Goal: Task Accomplishment & Management: Use online tool/utility

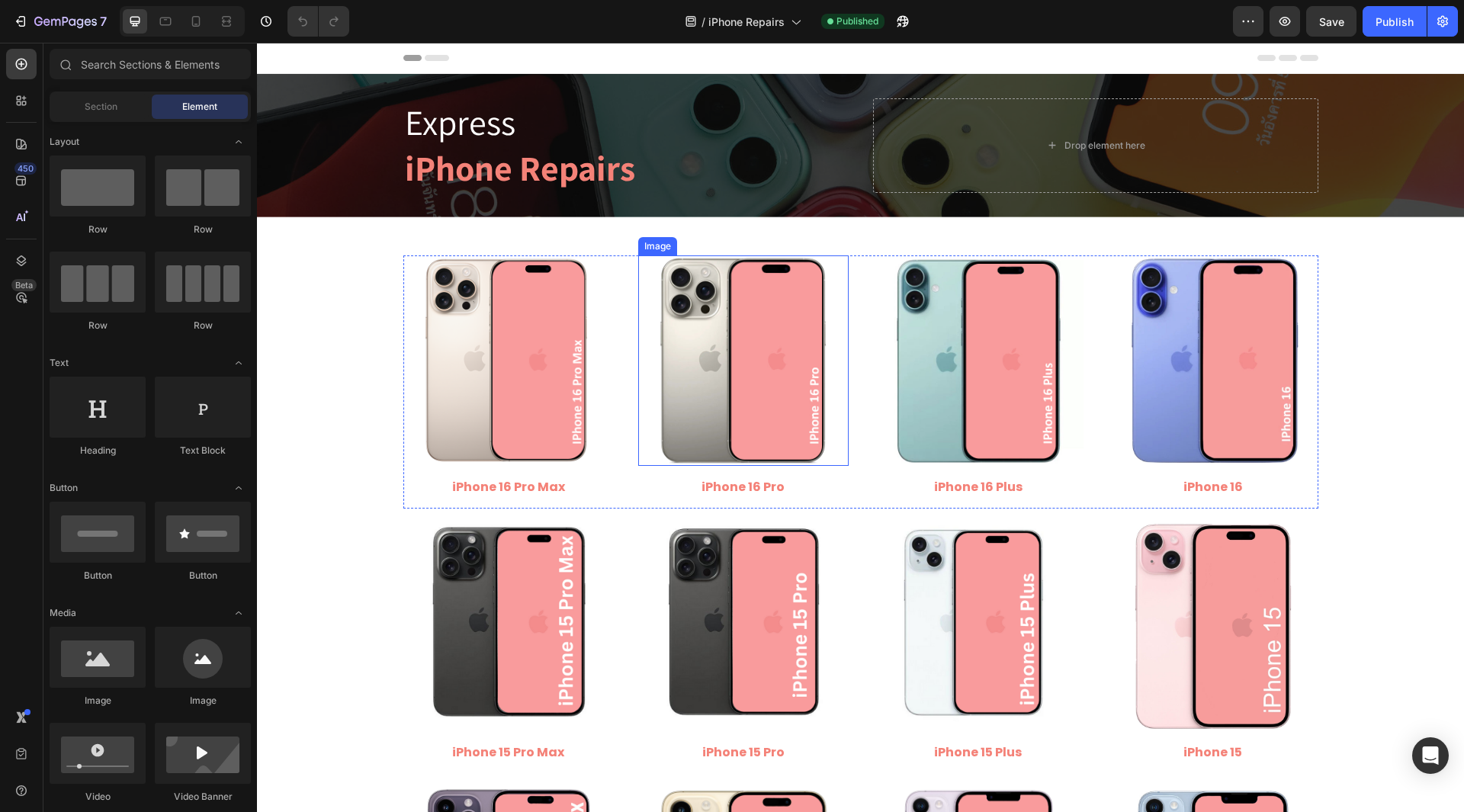
click at [740, 423] on img at bounding box center [743, 360] width 211 height 211
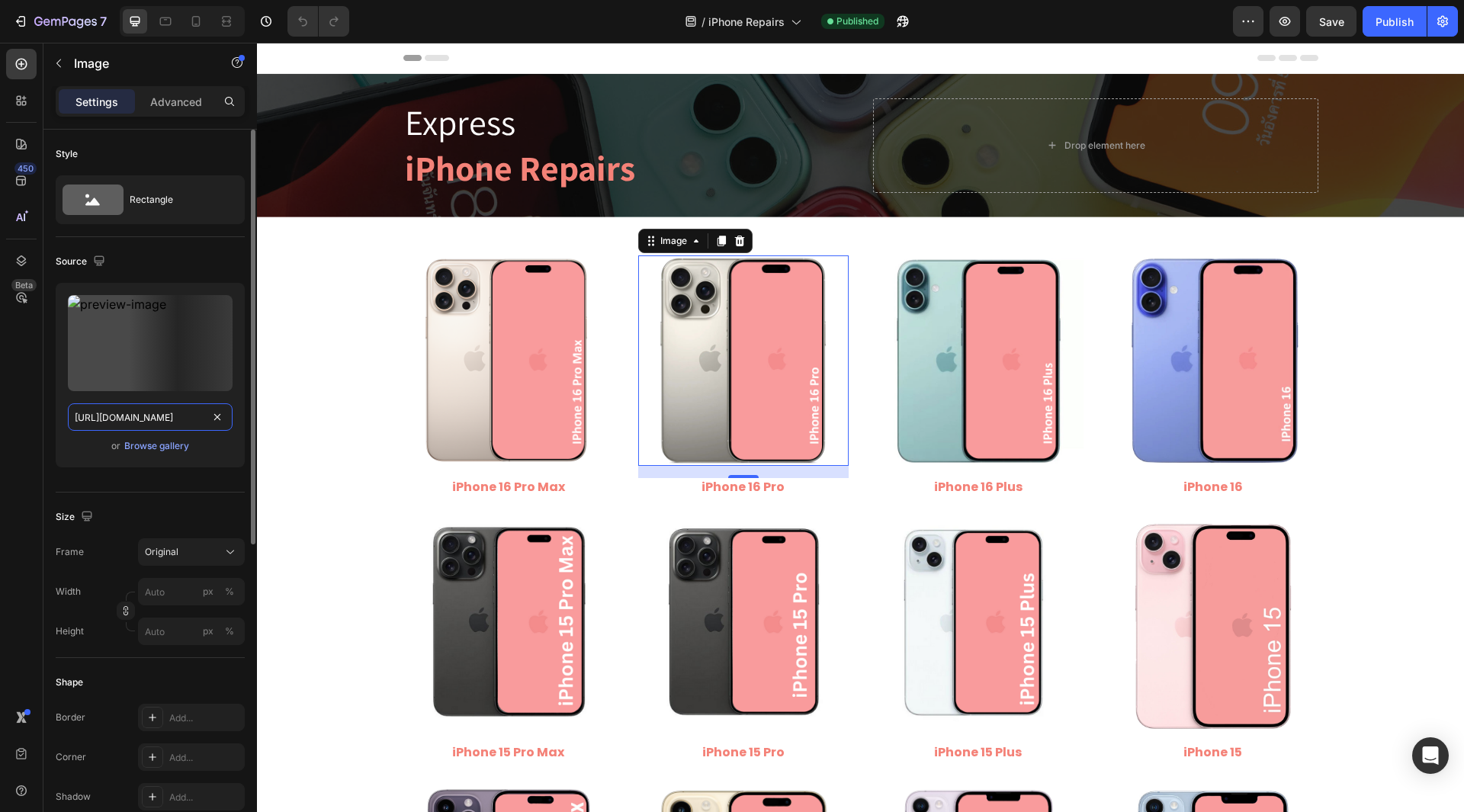
click at [146, 418] on input "[URL][DOMAIN_NAME]" at bounding box center [149, 417] width 164 height 28
click at [146, 418] on input "[URL][DOMAIN_NAME]" at bounding box center [149, 417] width 164 height 28
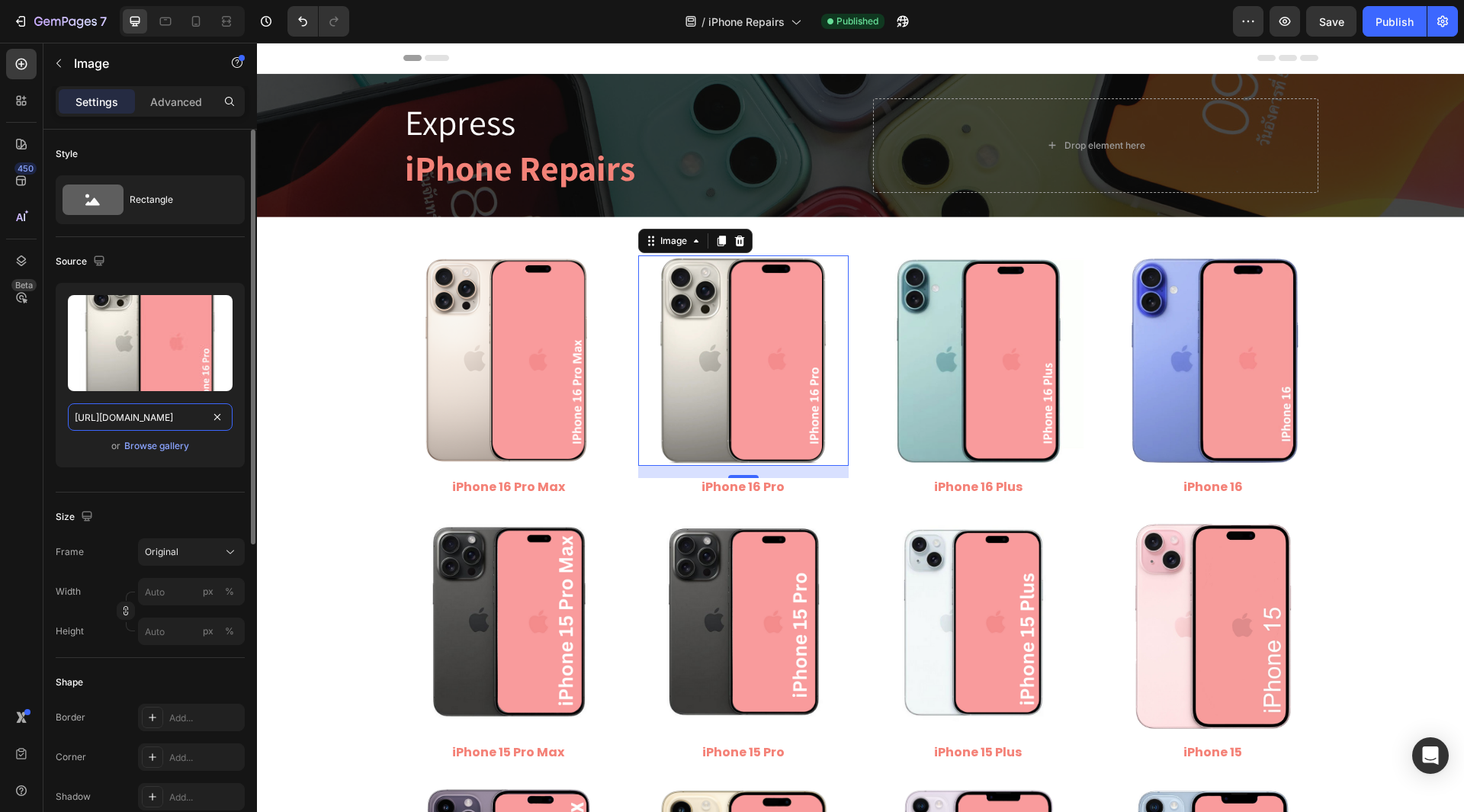
drag, startPoint x: 131, startPoint y: 421, endPoint x: 226, endPoint y: 423, distance: 95.0
click at [226, 423] on div "[URL][DOMAIN_NAME]" at bounding box center [149, 417] width 164 height 28
type input "[URL][DOMAIN_NAME]"
click at [5, 423] on div "450 Beta" at bounding box center [21, 427] width 44 height 769
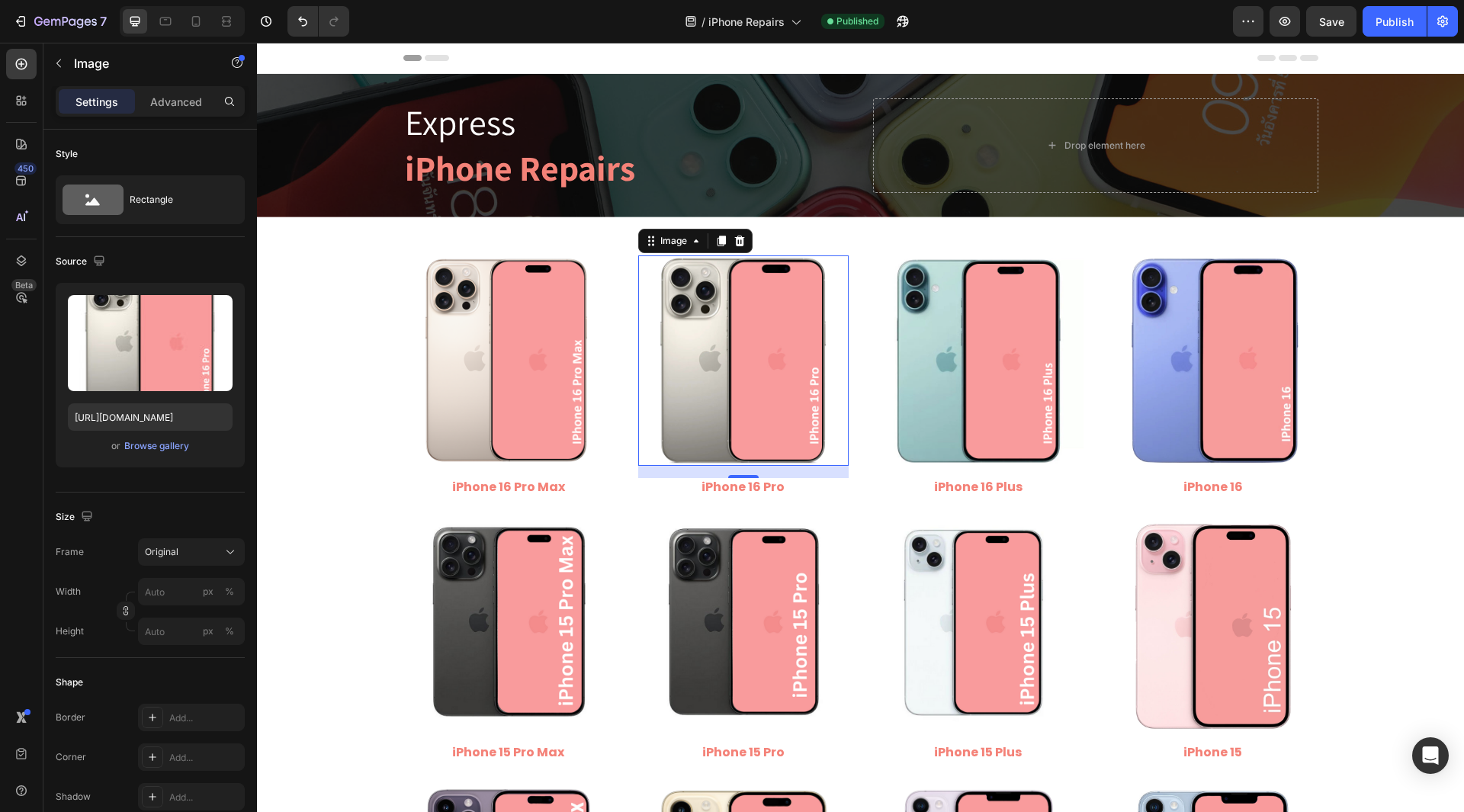
scroll to position [0, 0]
click at [1338, 20] on span "Save" at bounding box center [1332, 21] width 25 height 13
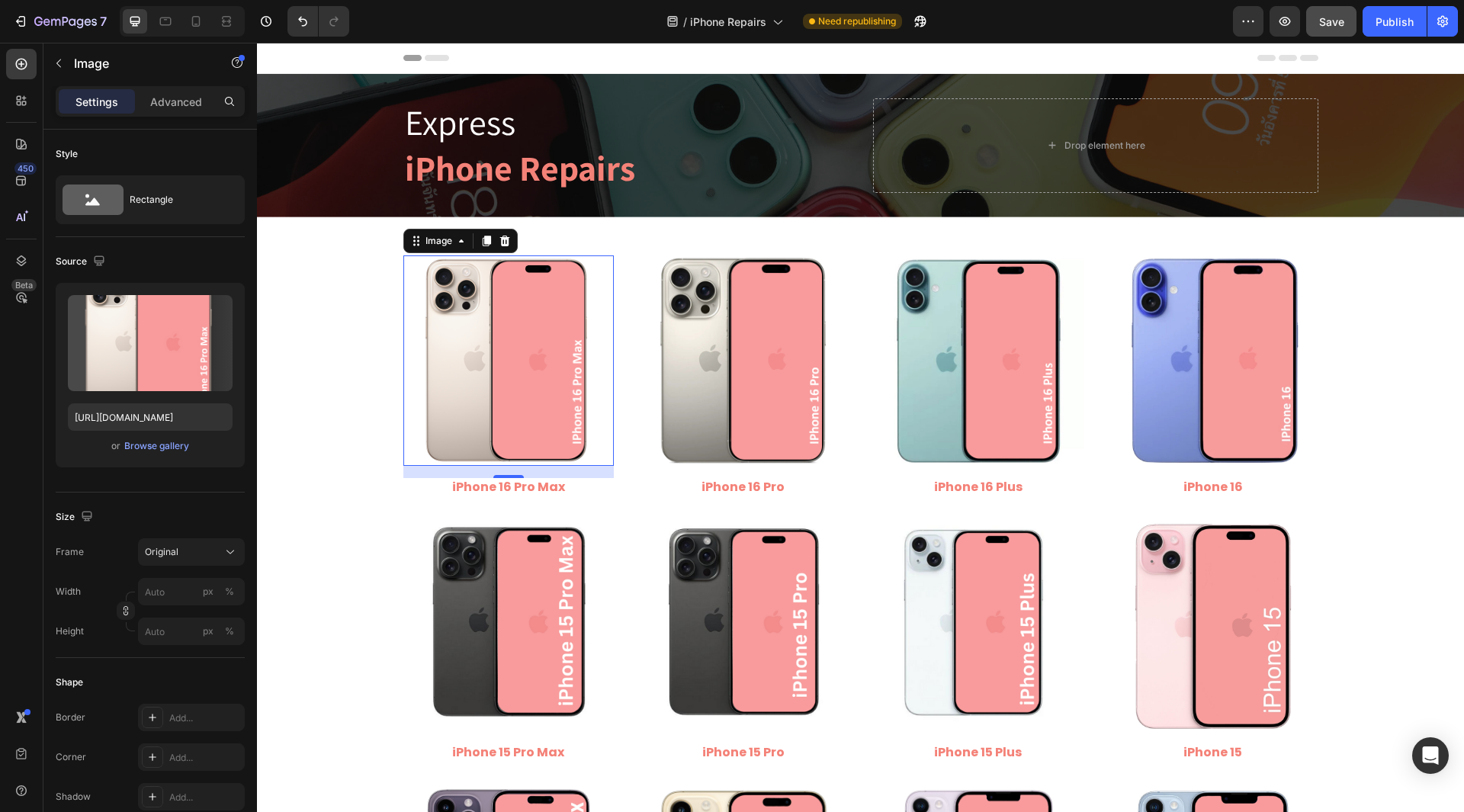
click at [476, 380] on img at bounding box center [508, 360] width 211 height 211
click at [154, 421] on input "[URL][DOMAIN_NAME]" at bounding box center [149, 417] width 164 height 28
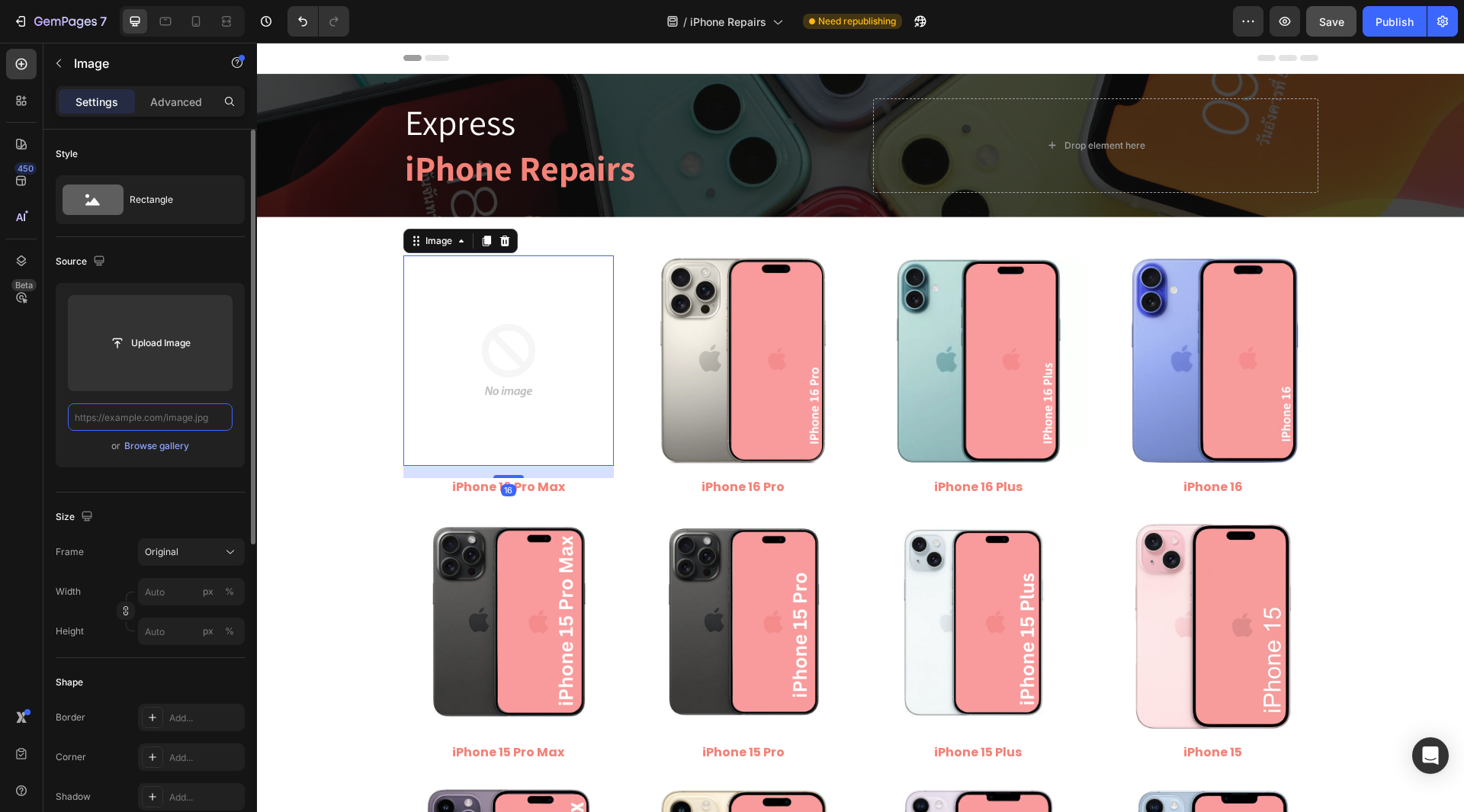
click at [178, 419] on input "text" at bounding box center [149, 417] width 164 height 28
paste input "[URL][DOMAIN_NAME]"
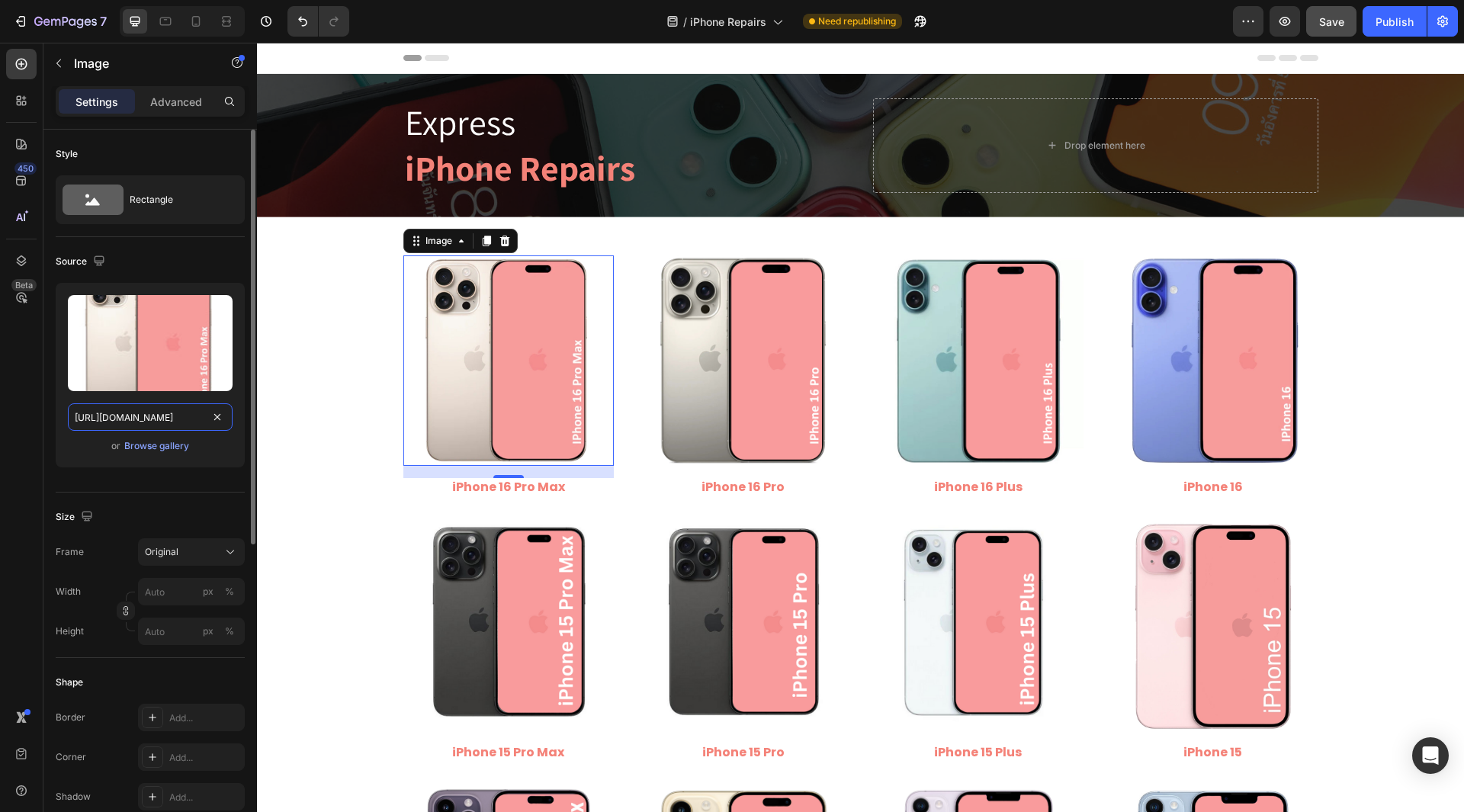
drag, startPoint x: 132, startPoint y: 413, endPoint x: 206, endPoint y: 432, distance: 76.4
click at [206, 432] on div "Upload Image [URL][DOMAIN_NAME] or Browse gallery" at bounding box center [150, 375] width 189 height 185
type input "[URL][DOMAIN_NAME]"
click at [19, 437] on div "450 Beta" at bounding box center [21, 375] width 30 height 653
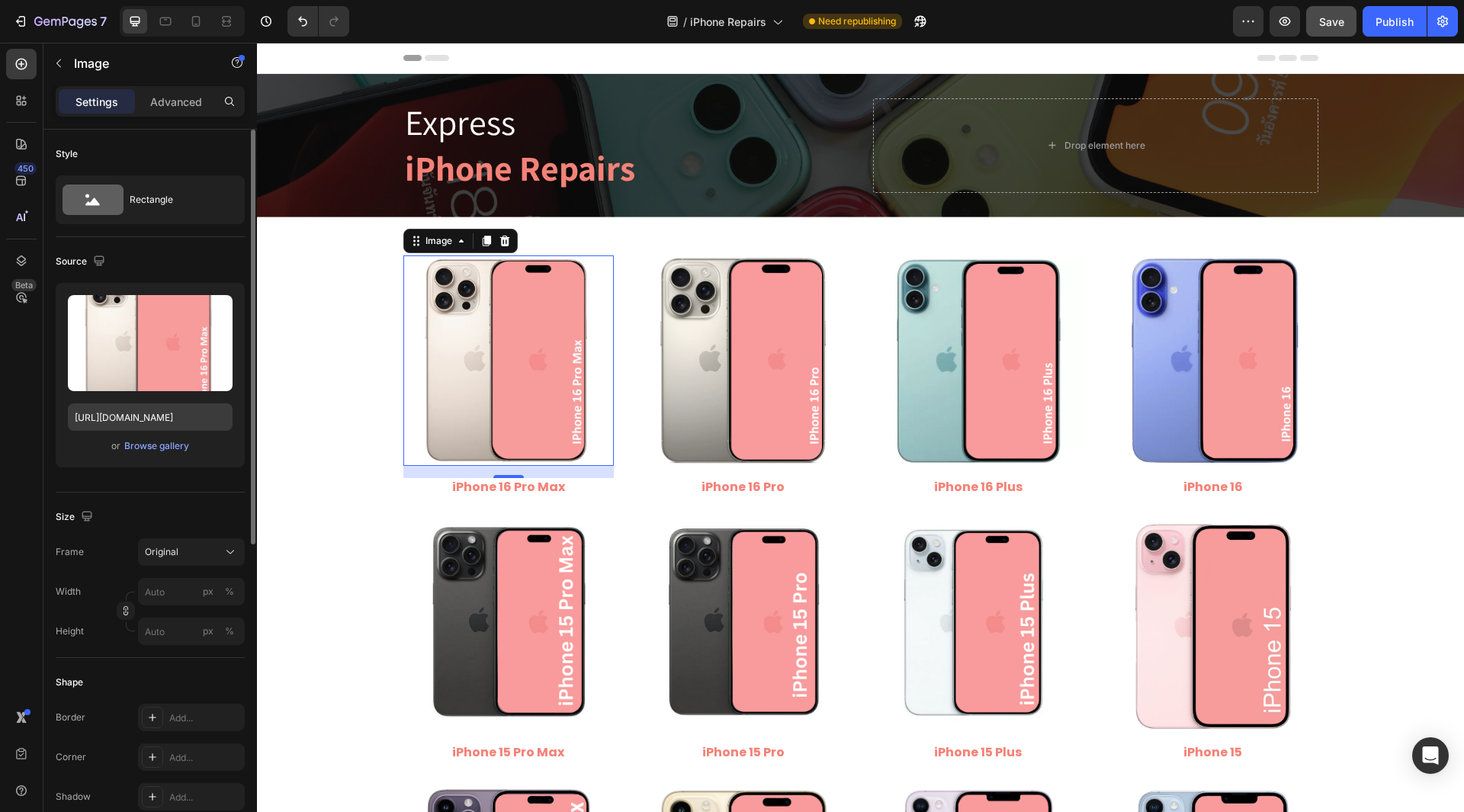
scroll to position [0, 0]
click at [1336, 20] on span "Save" at bounding box center [1332, 21] width 25 height 13
click at [1383, 21] on div "Publish" at bounding box center [1395, 21] width 38 height 16
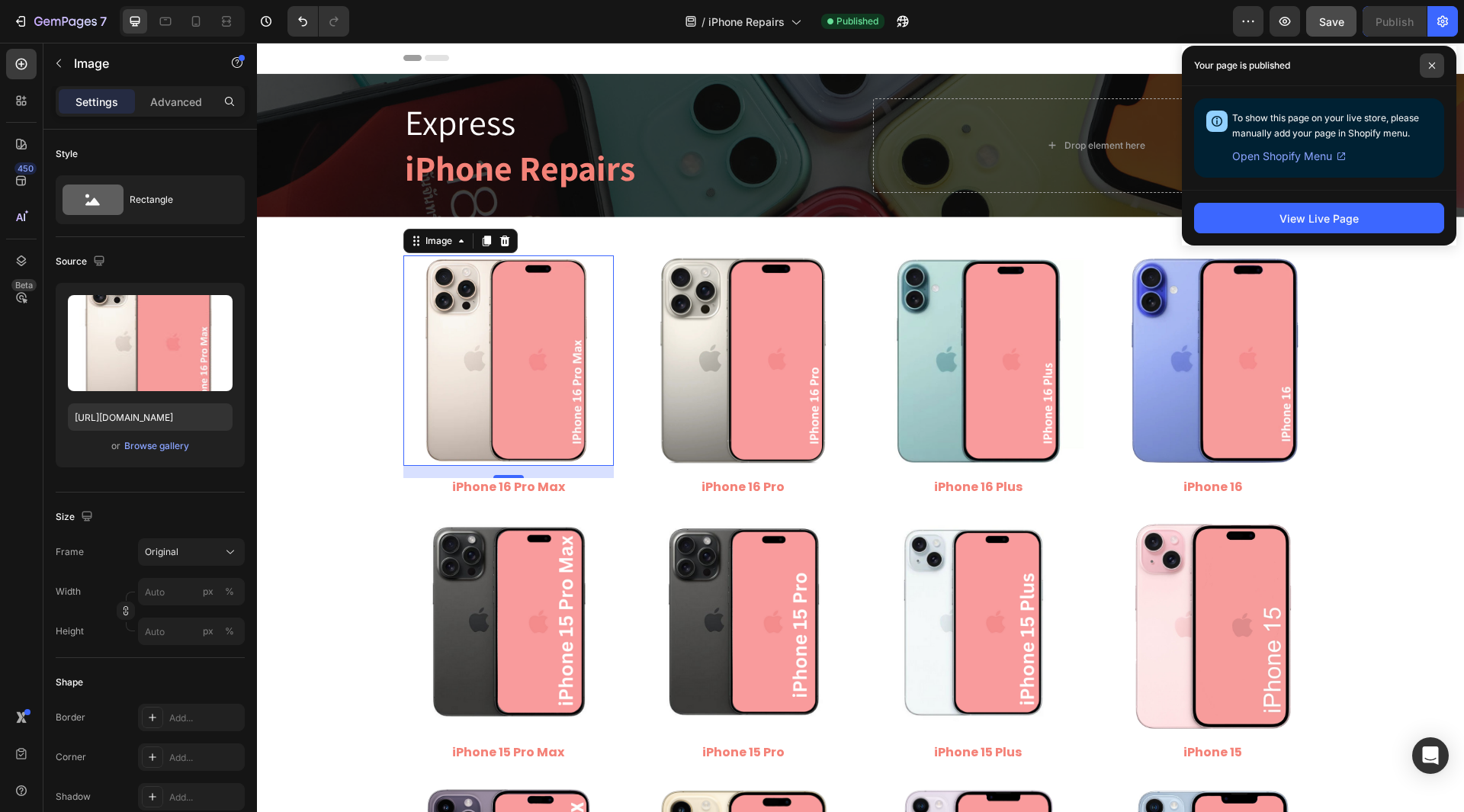
click at [1430, 62] on icon at bounding box center [1432, 65] width 8 height 8
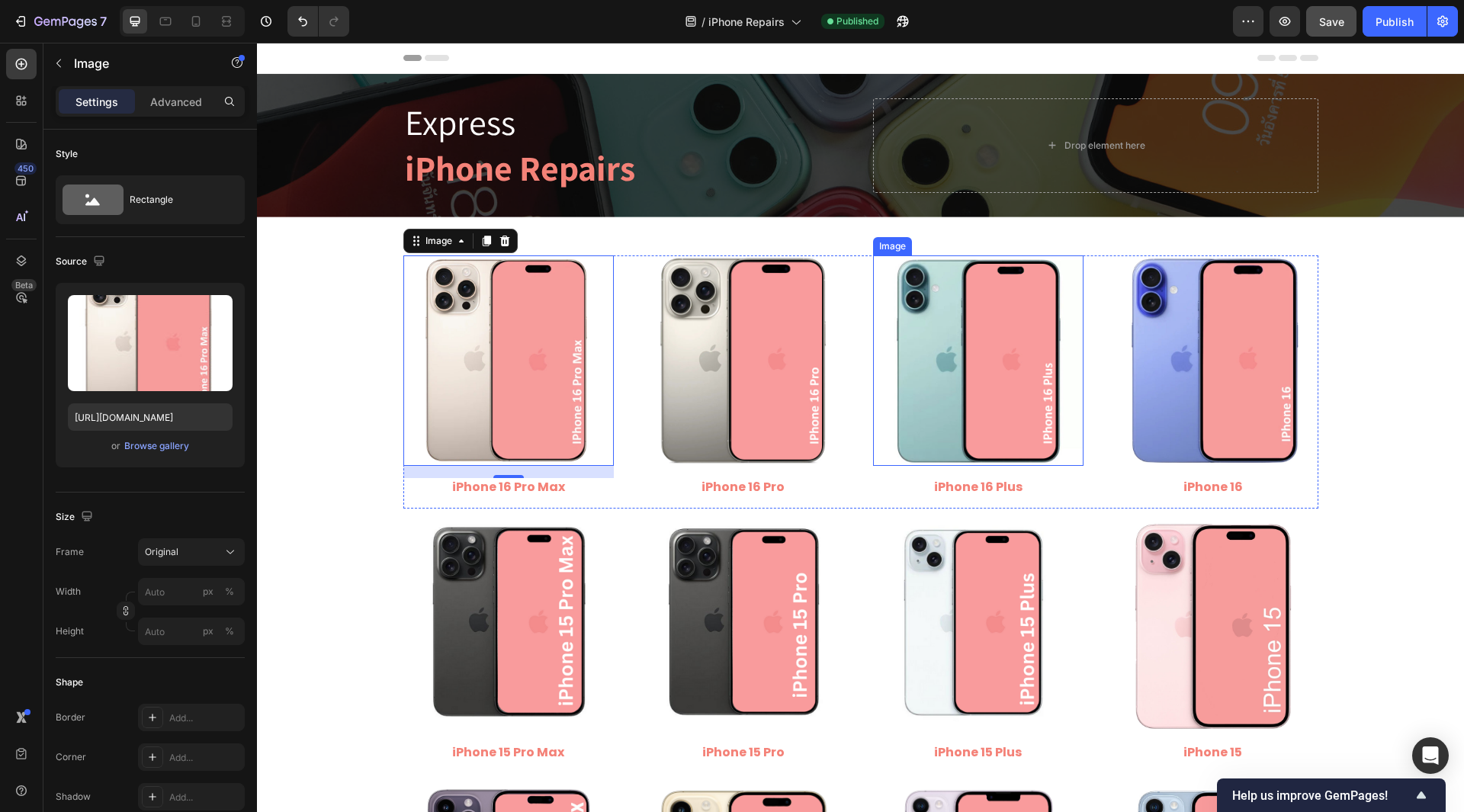
click at [881, 405] on img at bounding box center [978, 360] width 211 height 211
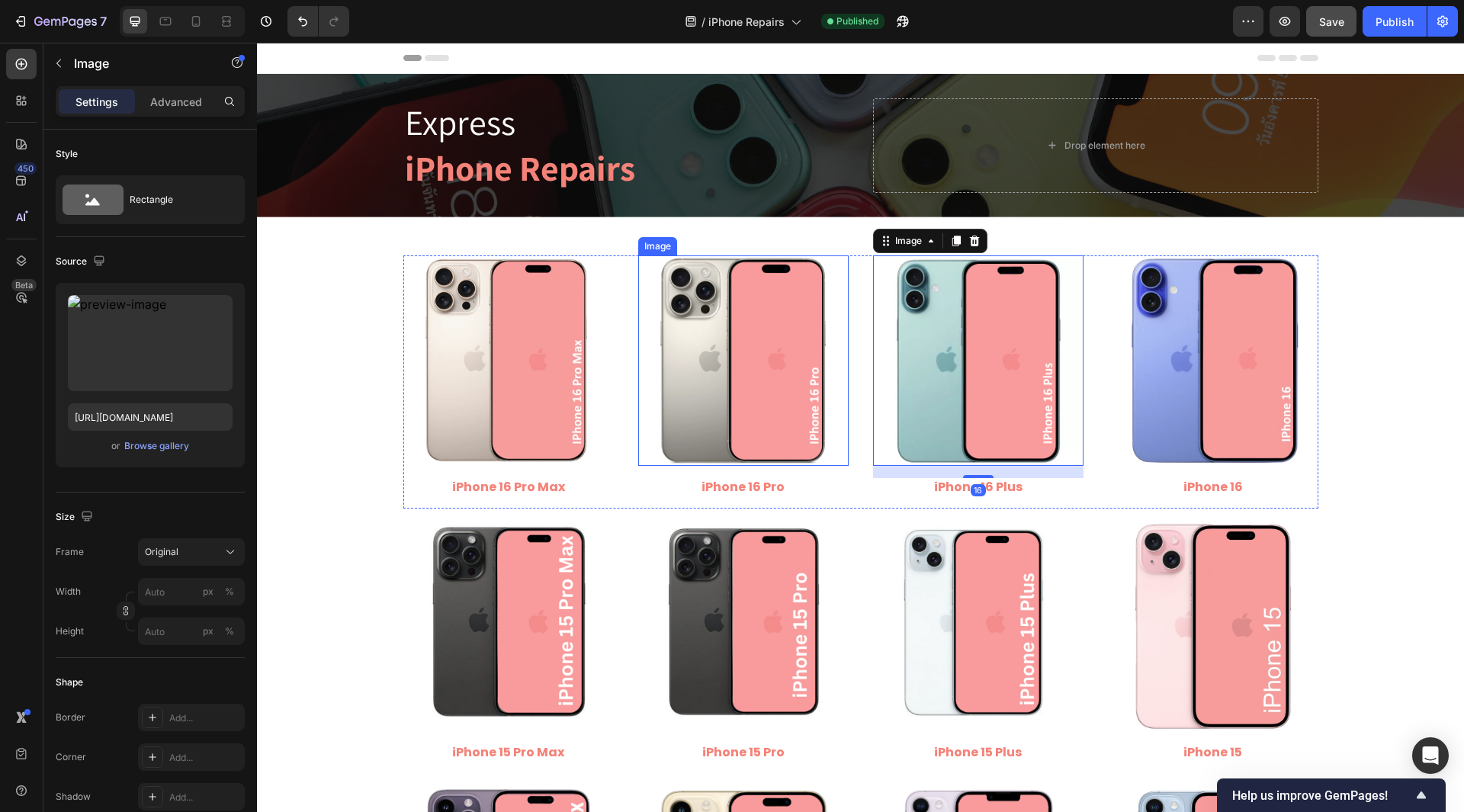
click at [763, 397] on img at bounding box center [743, 360] width 211 height 211
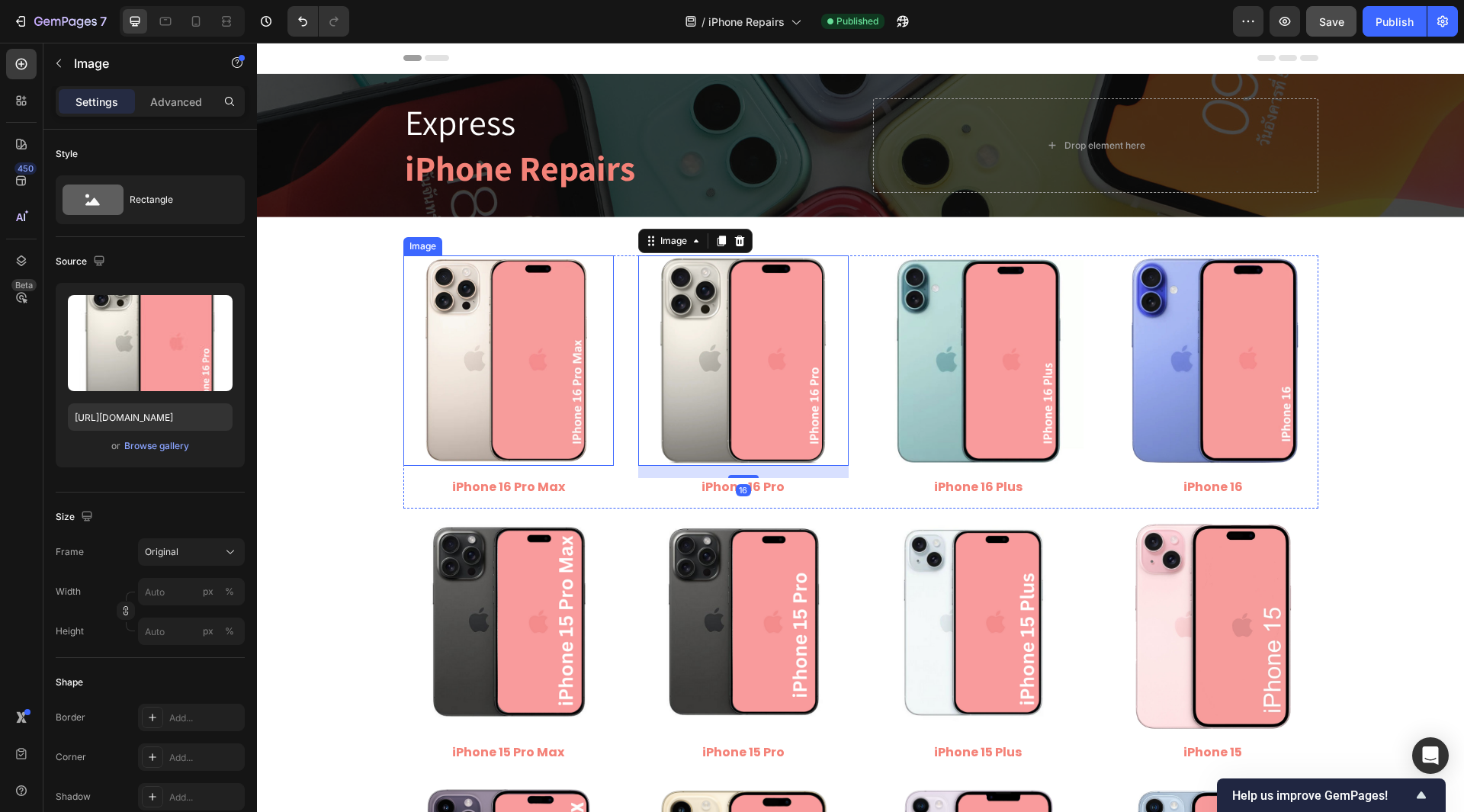
click at [570, 390] on img at bounding box center [508, 360] width 211 height 211
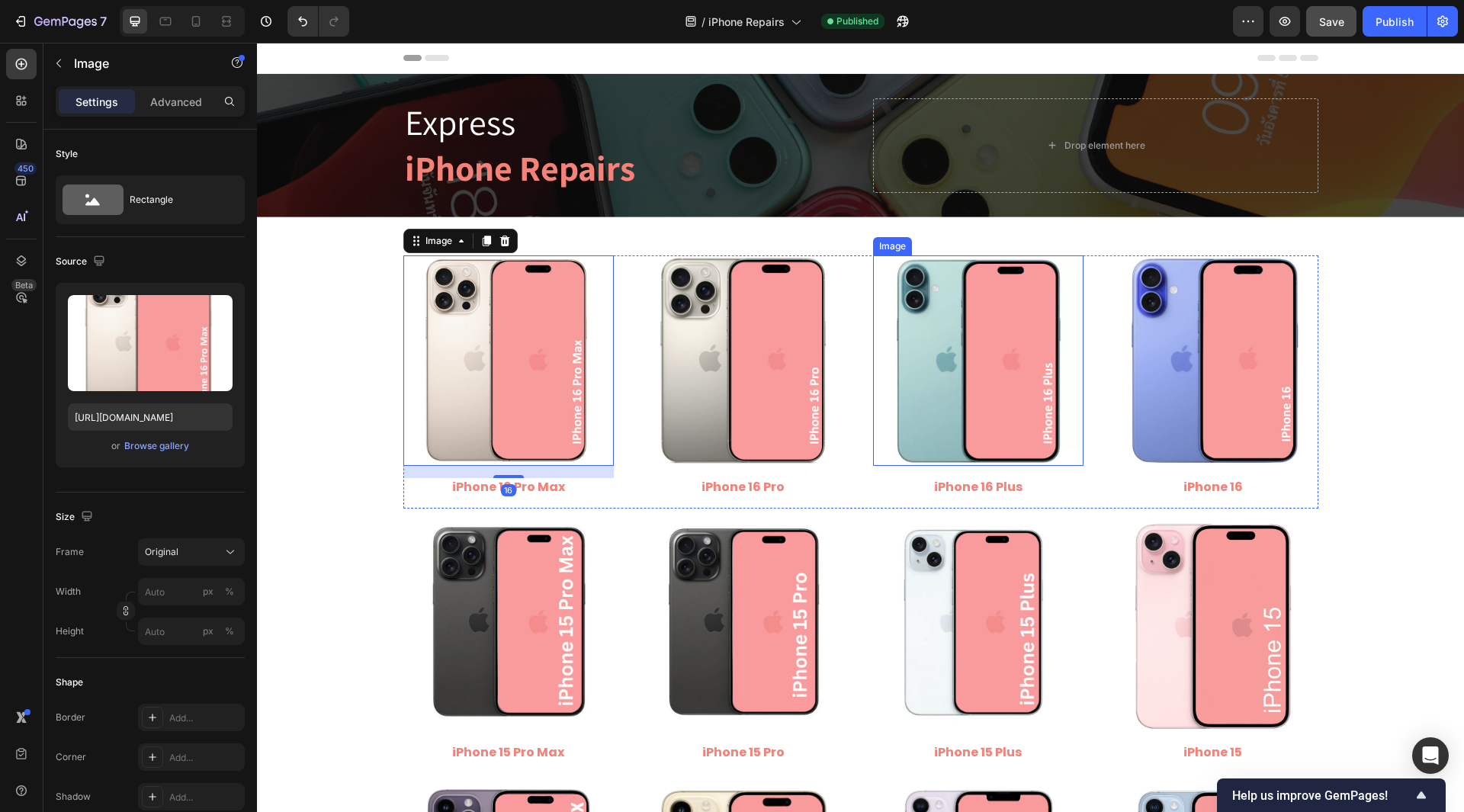
click at [889, 384] on img at bounding box center [978, 360] width 211 height 211
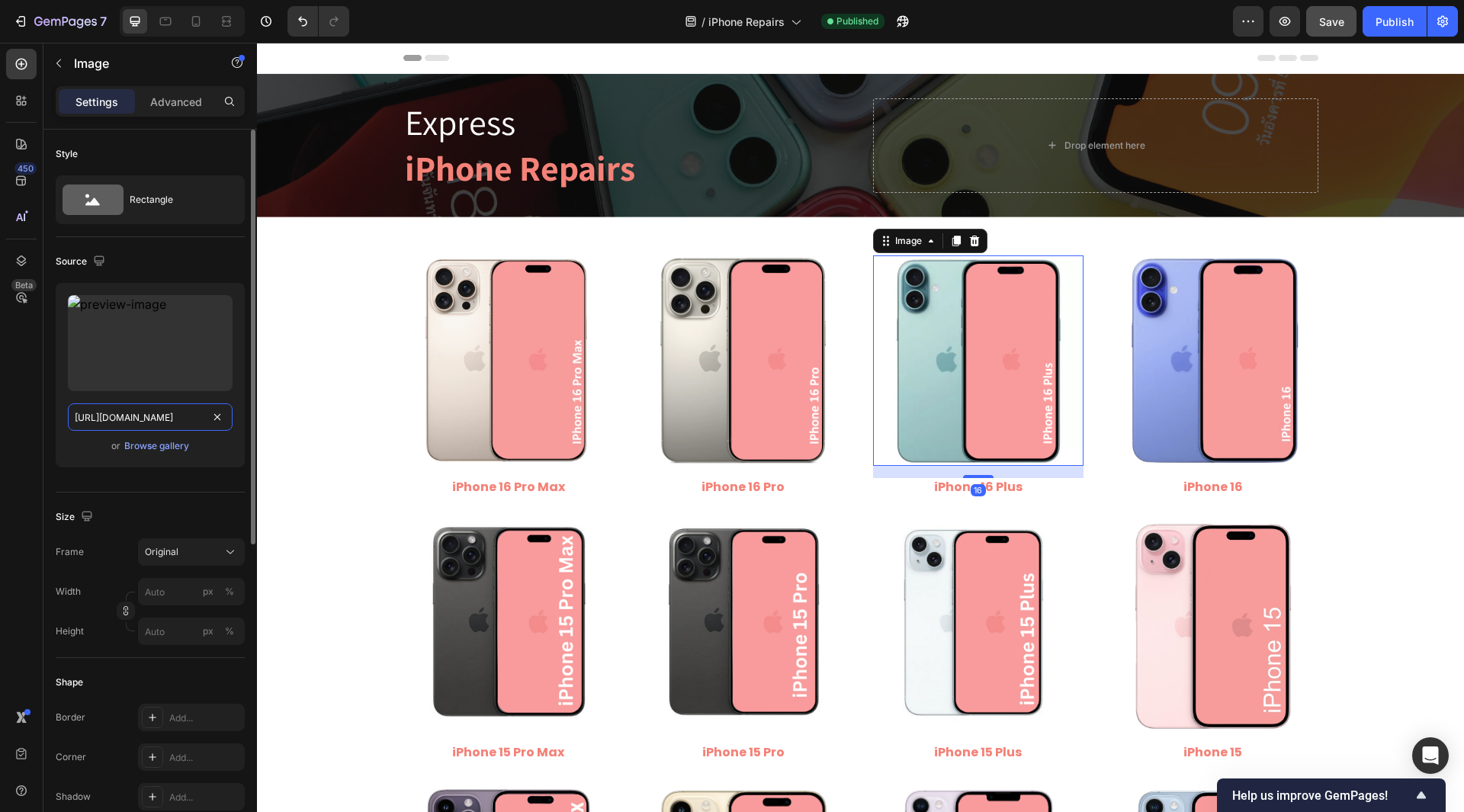
click at [169, 421] on input "[URL][DOMAIN_NAME]" at bounding box center [149, 417] width 164 height 28
click at [12, 400] on div "450 Beta" at bounding box center [21, 375] width 30 height 653
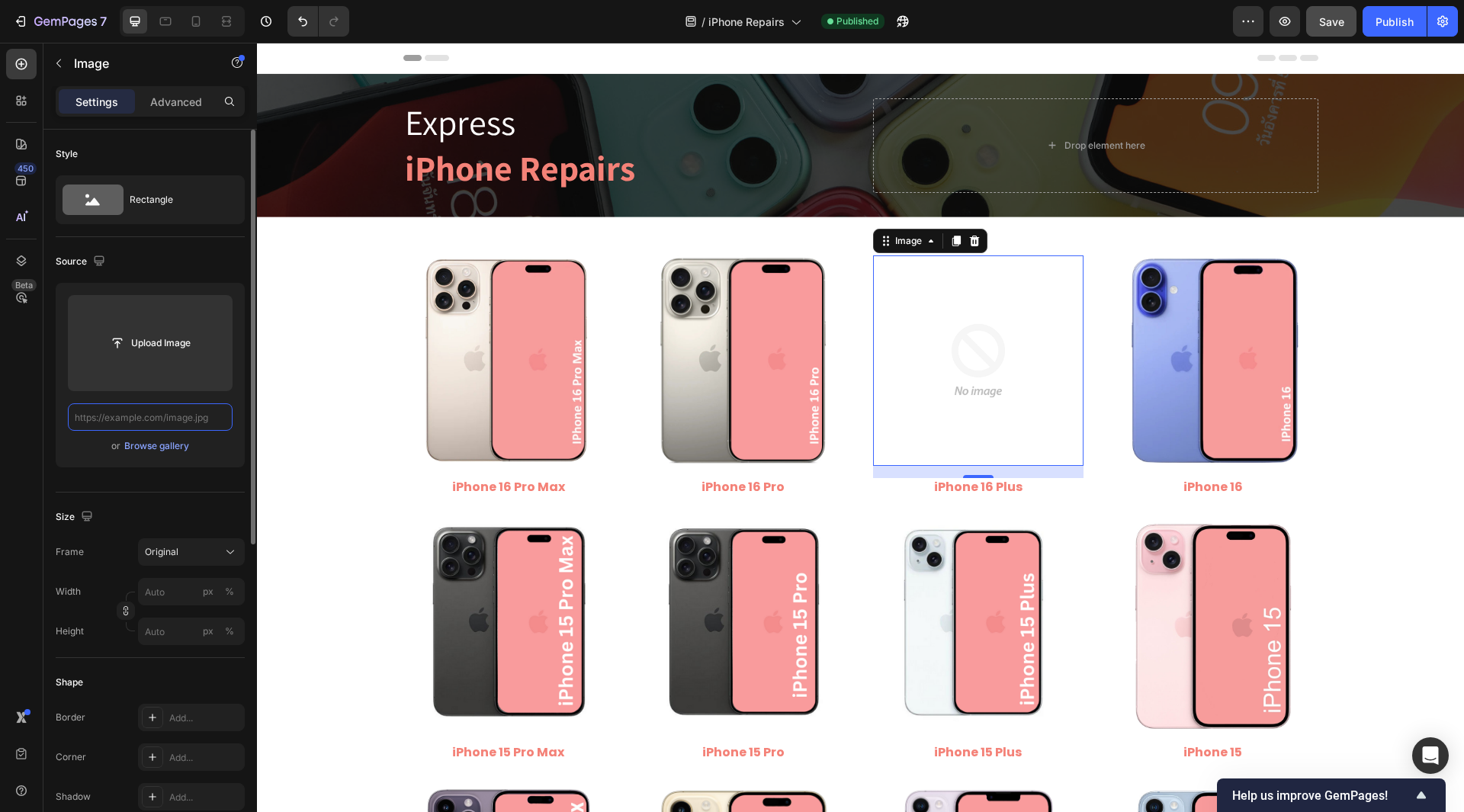
scroll to position [0, 0]
click at [186, 411] on input "text" at bounding box center [149, 417] width 164 height 28
paste input "[URL][DOMAIN_NAME]"
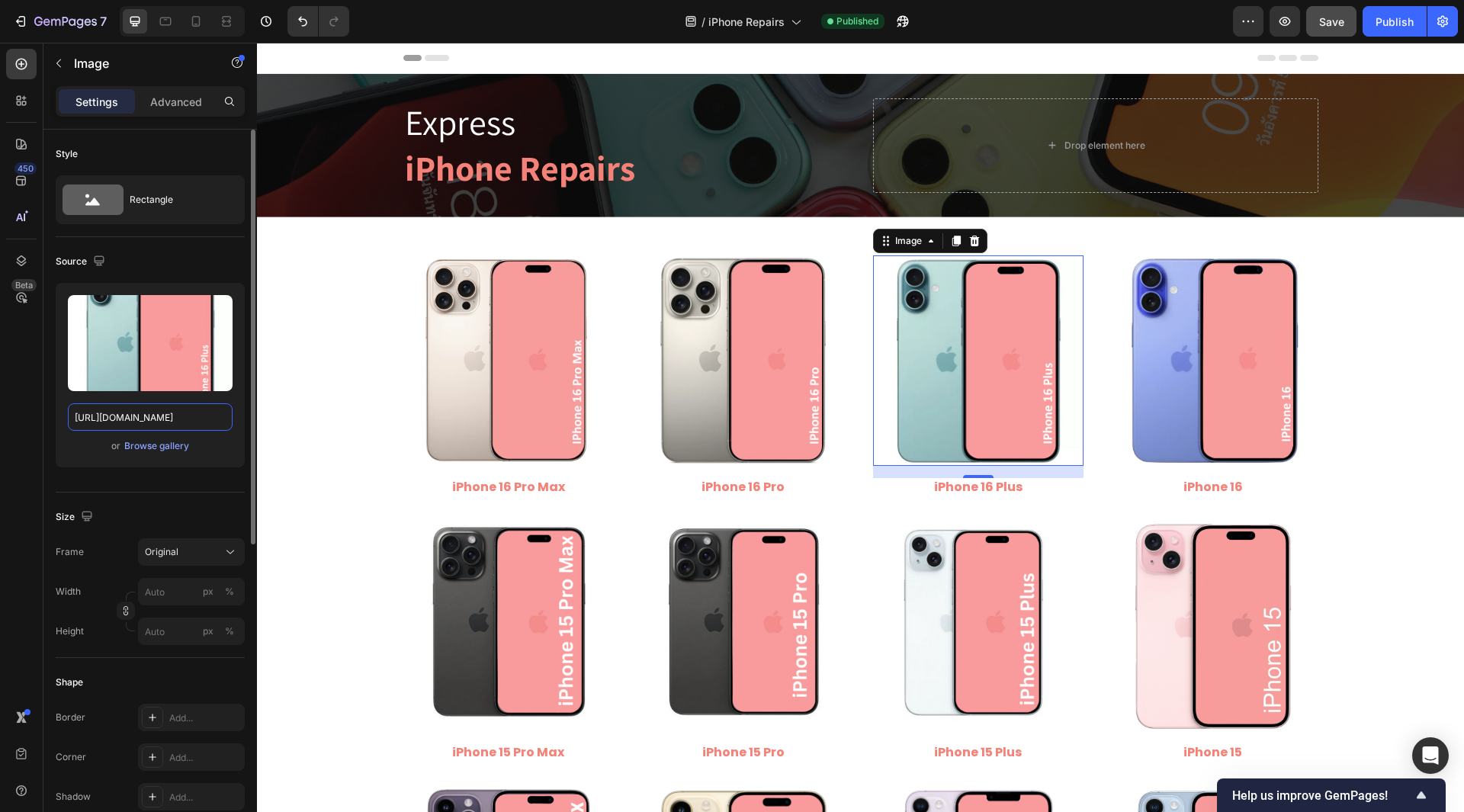
scroll to position [0, 194]
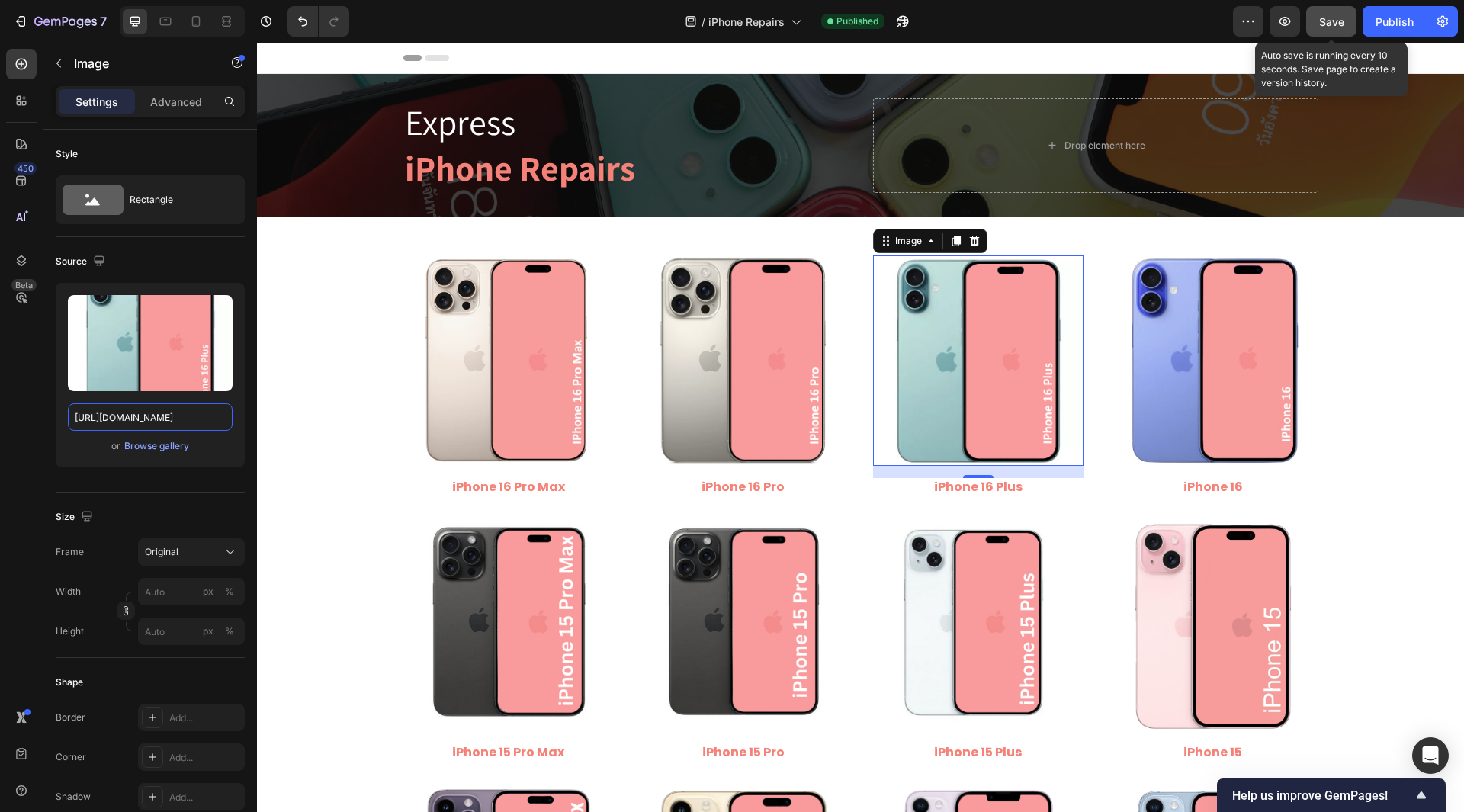
type input "[URL][DOMAIN_NAME]"
click at [1341, 26] on span "Save" at bounding box center [1332, 21] width 25 height 13
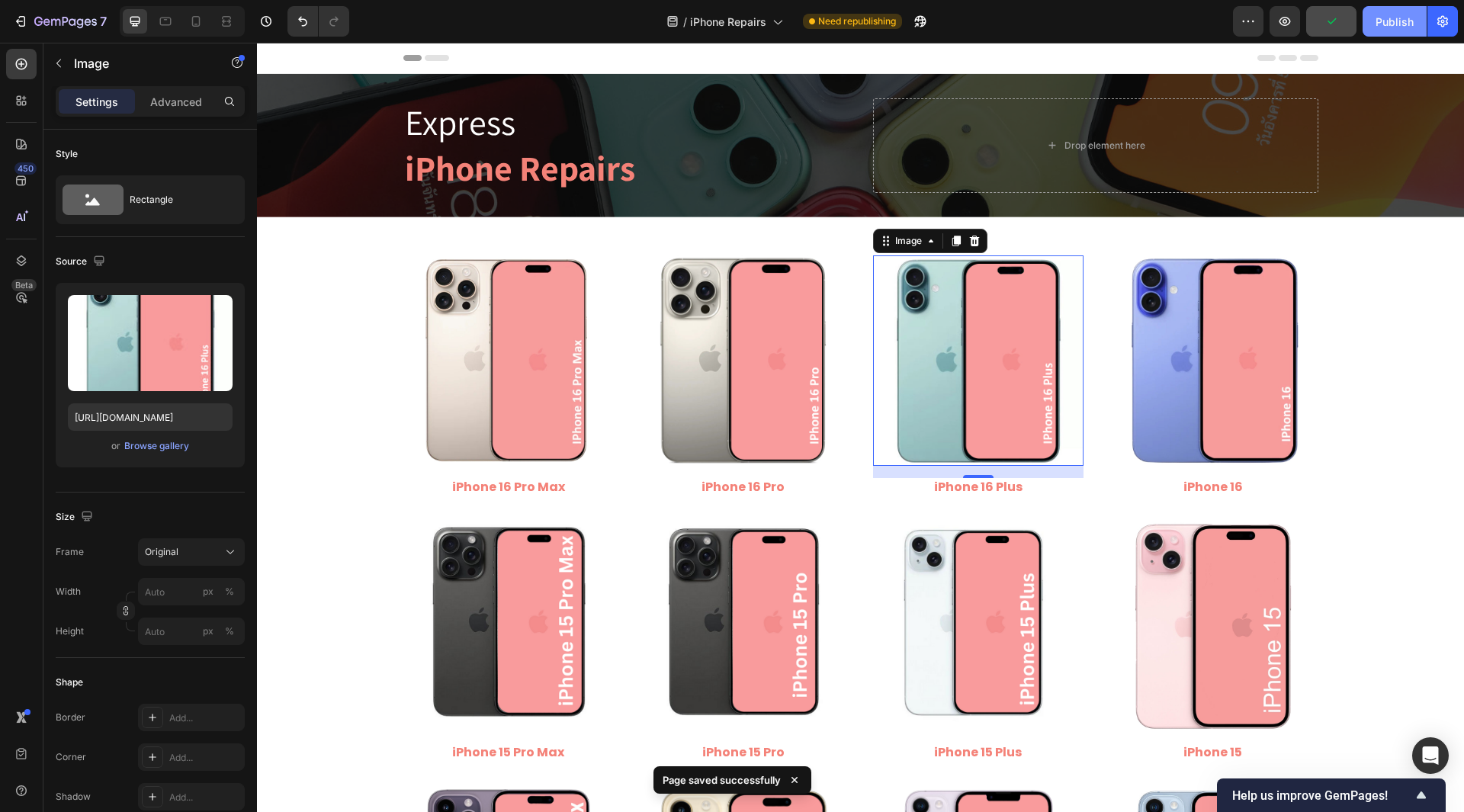
click at [1395, 25] on div "Publish" at bounding box center [1395, 21] width 38 height 16
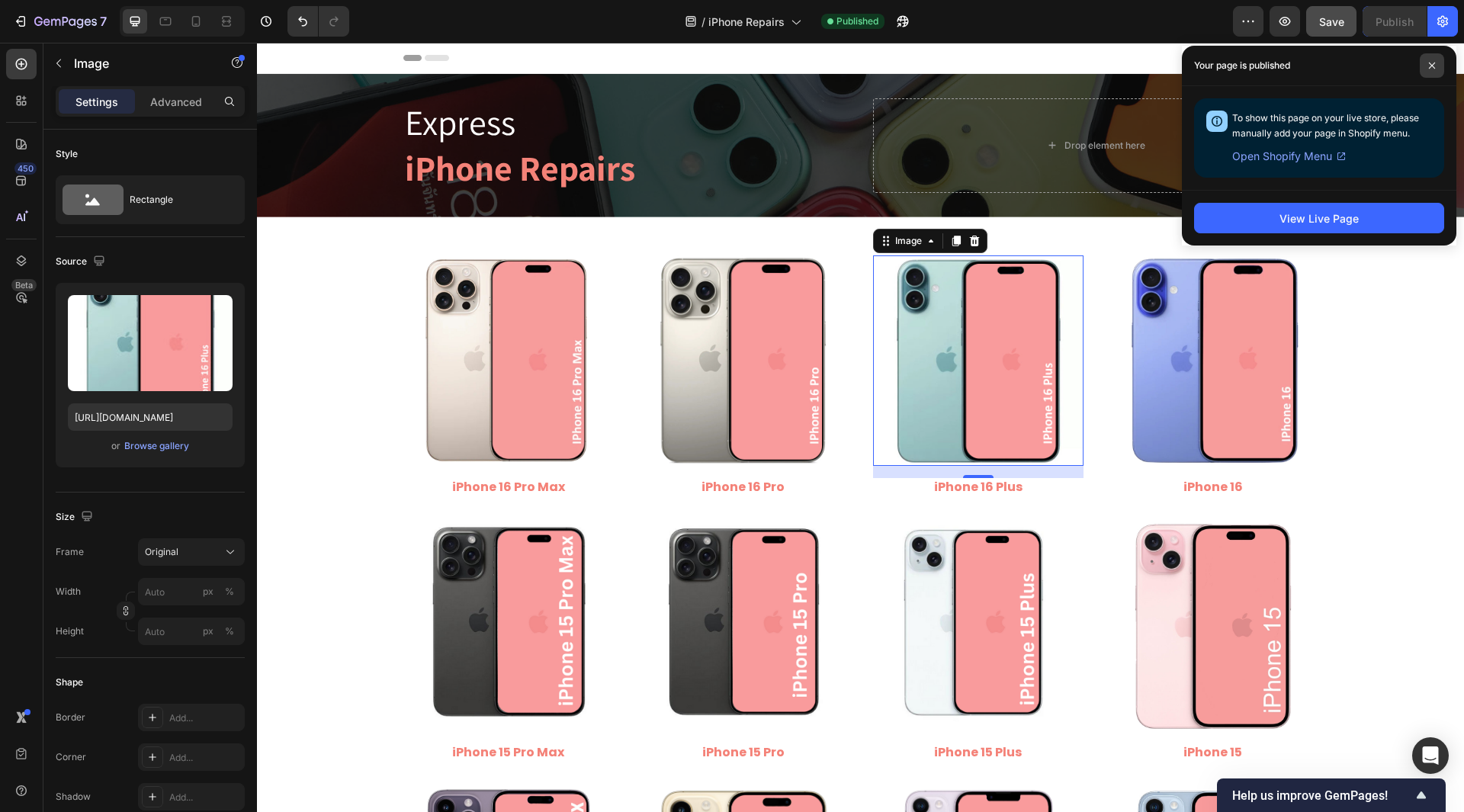
click at [1436, 65] on span at bounding box center [1431, 65] width 24 height 24
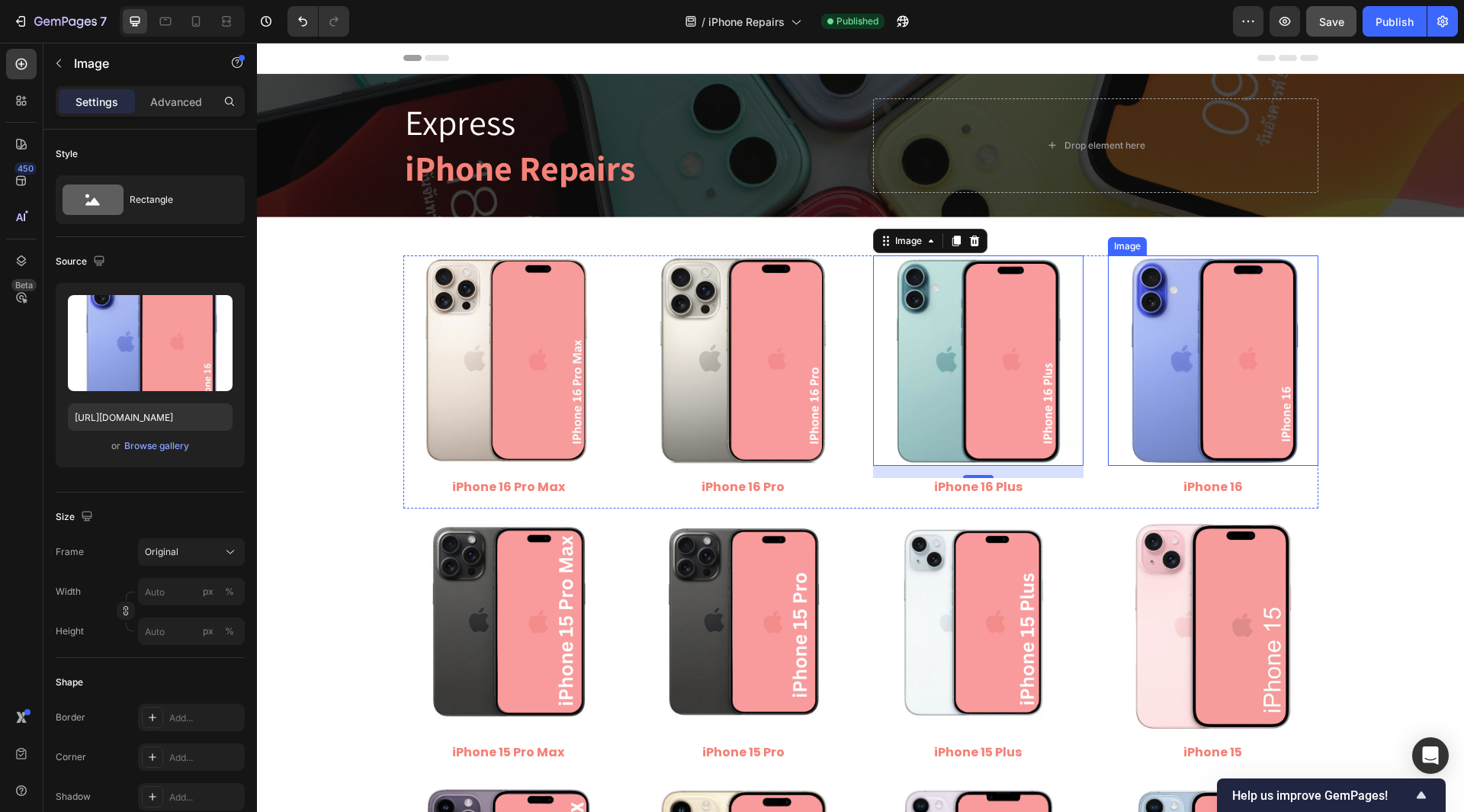
click at [1247, 419] on img at bounding box center [1212, 360] width 211 height 211
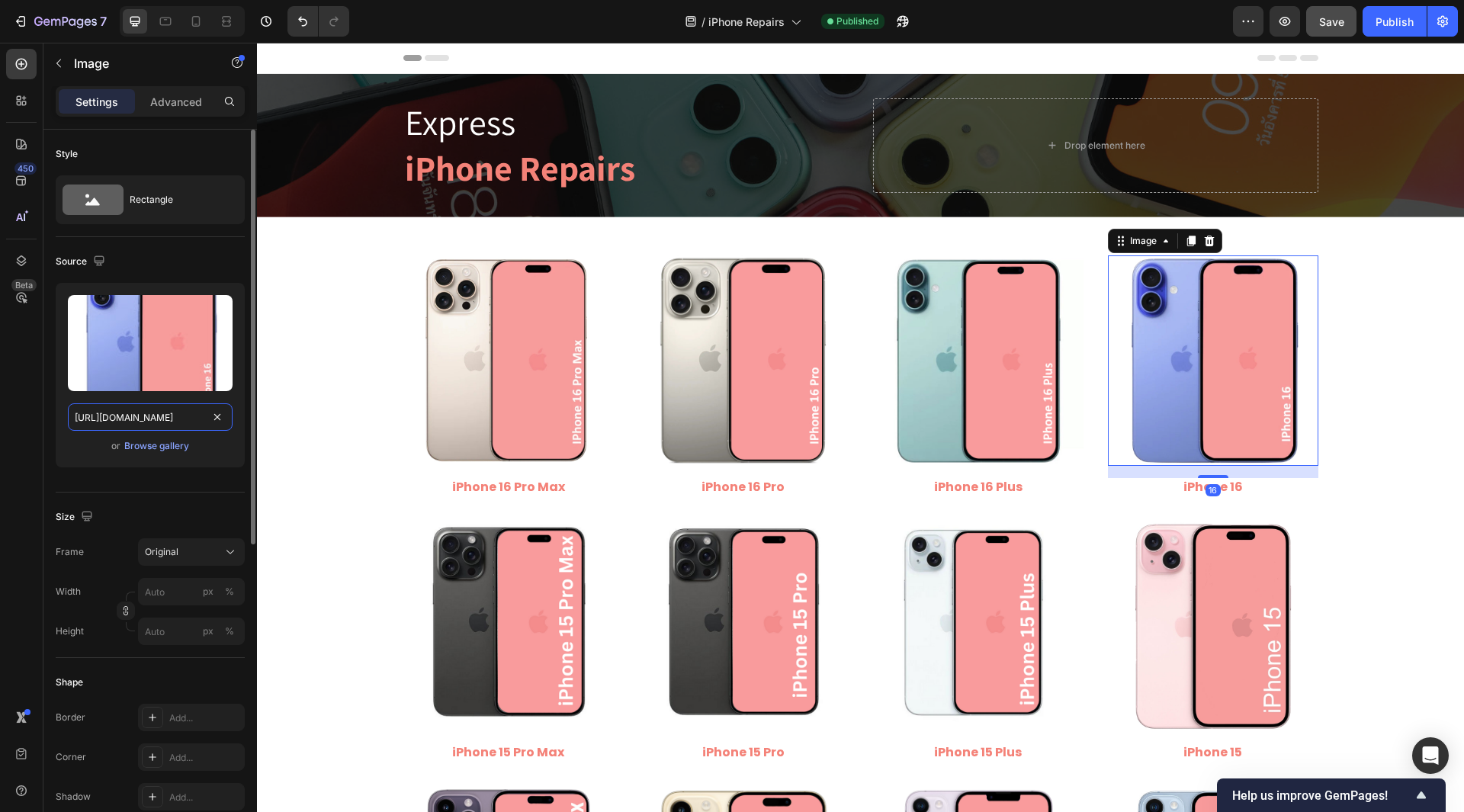
click at [163, 419] on input "[URL][DOMAIN_NAME]" at bounding box center [149, 417] width 164 height 28
drag, startPoint x: 132, startPoint y: 419, endPoint x: 218, endPoint y: 426, distance: 86.3
click at [218, 426] on input "[URL][DOMAIN_NAME]" at bounding box center [149, 417] width 164 height 28
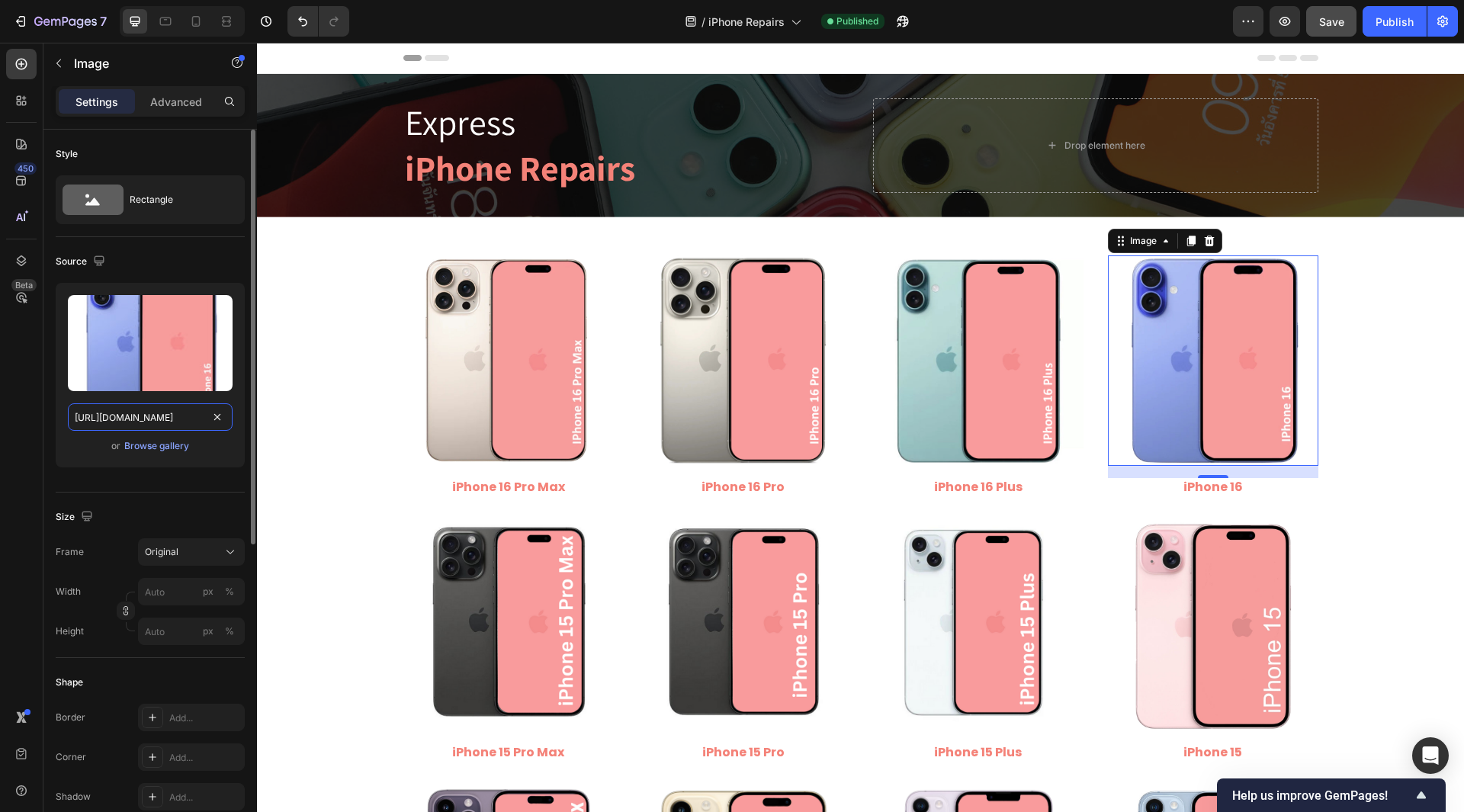
click at [134, 425] on input "[URL][DOMAIN_NAME]" at bounding box center [149, 417] width 164 height 28
type input "[URL][DOMAIN_NAME]"
click at [0, 425] on div "450 Beta" at bounding box center [21, 427] width 44 height 769
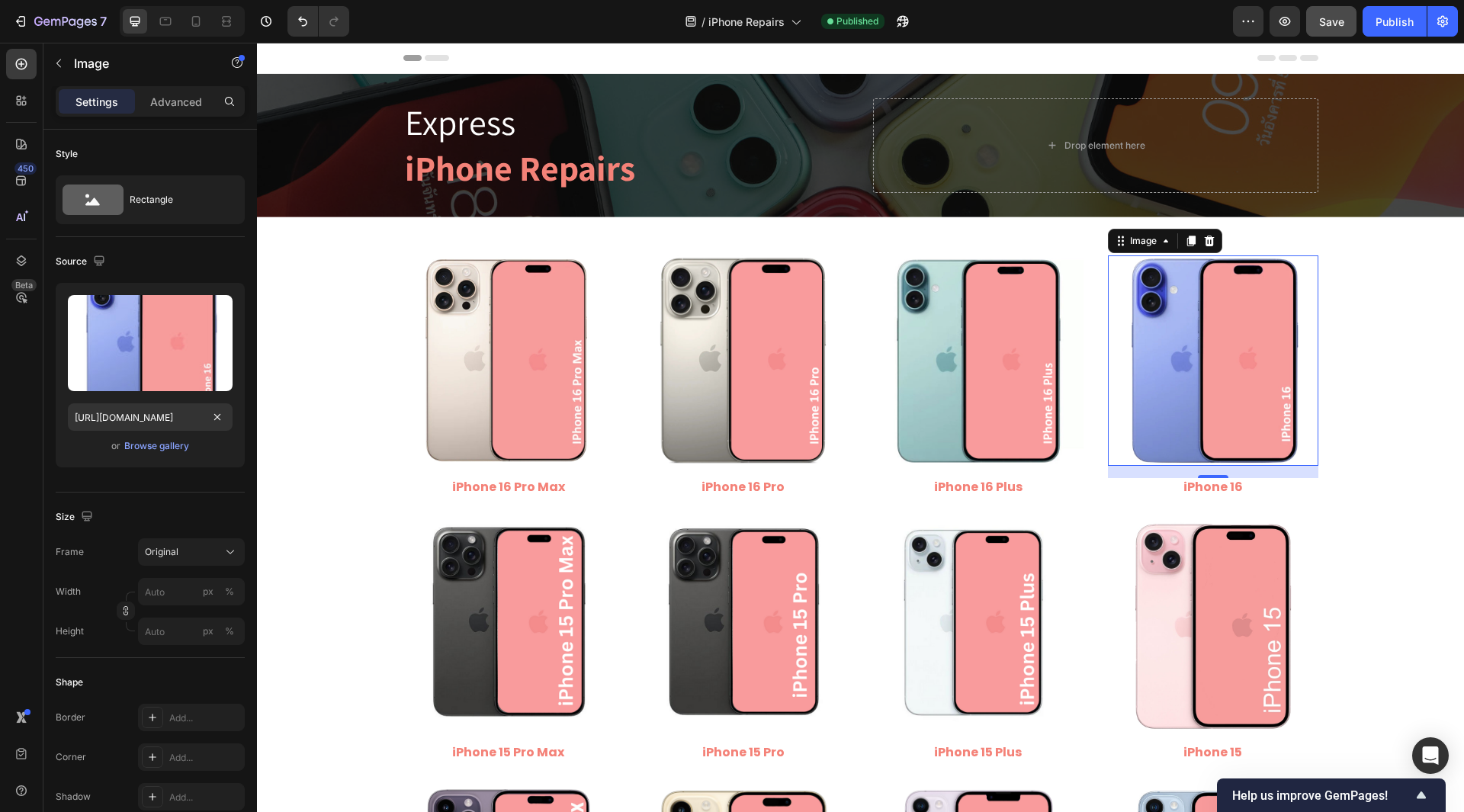
scroll to position [0, 0]
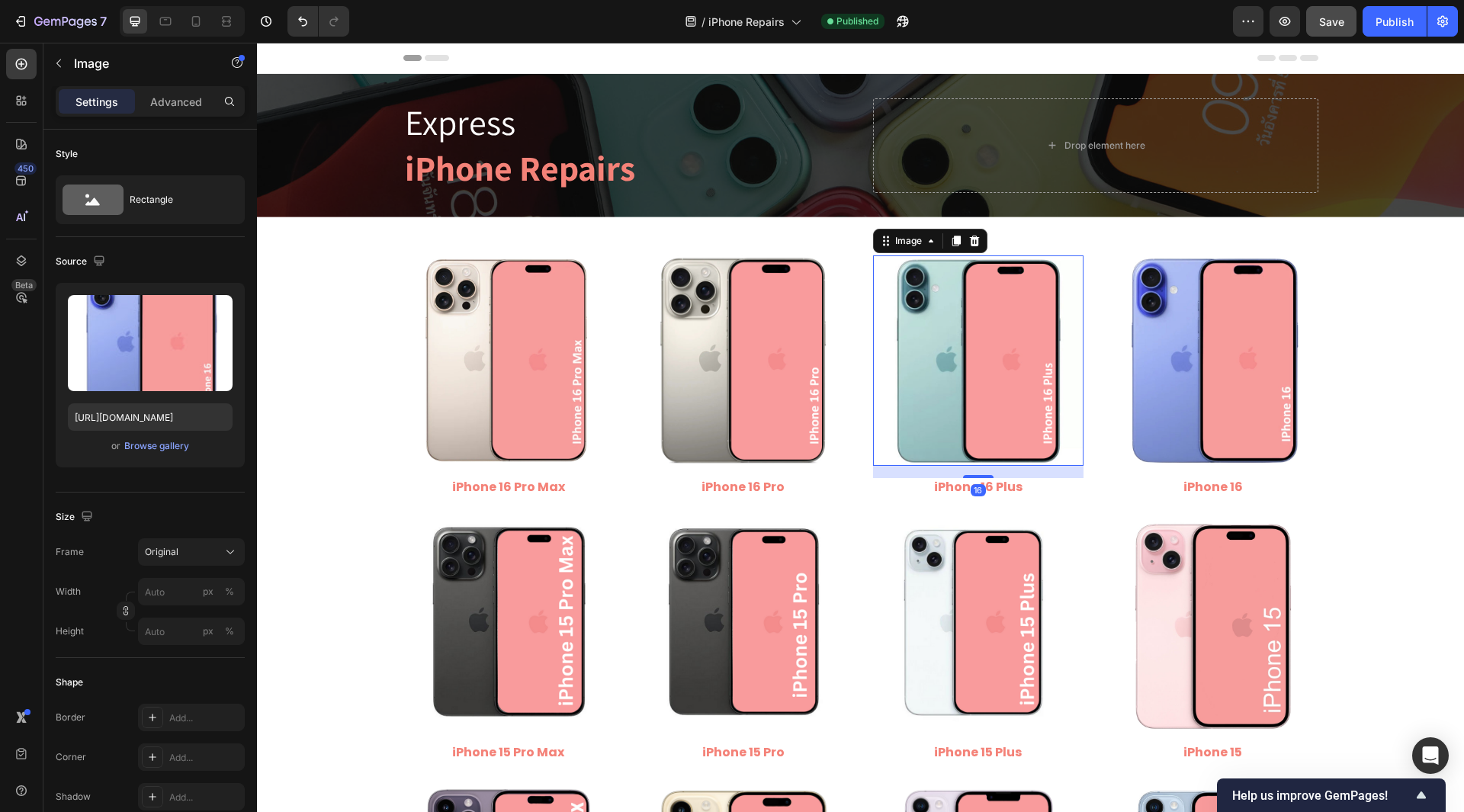
click at [1027, 420] on img at bounding box center [978, 360] width 211 height 211
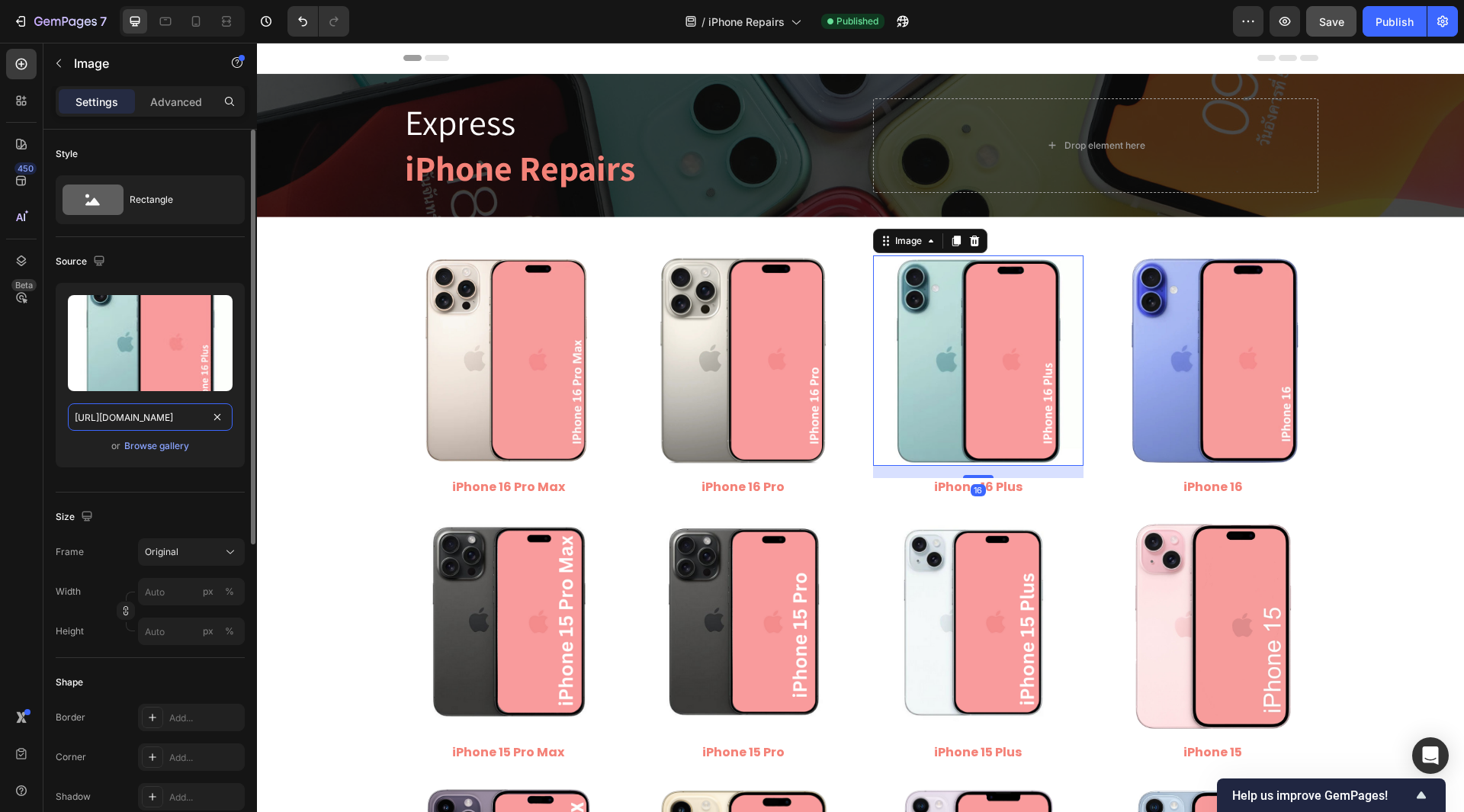
click at [117, 420] on input "[URL][DOMAIN_NAME]" at bounding box center [149, 417] width 164 height 28
click at [9, 416] on div "450 Beta" at bounding box center [21, 375] width 30 height 653
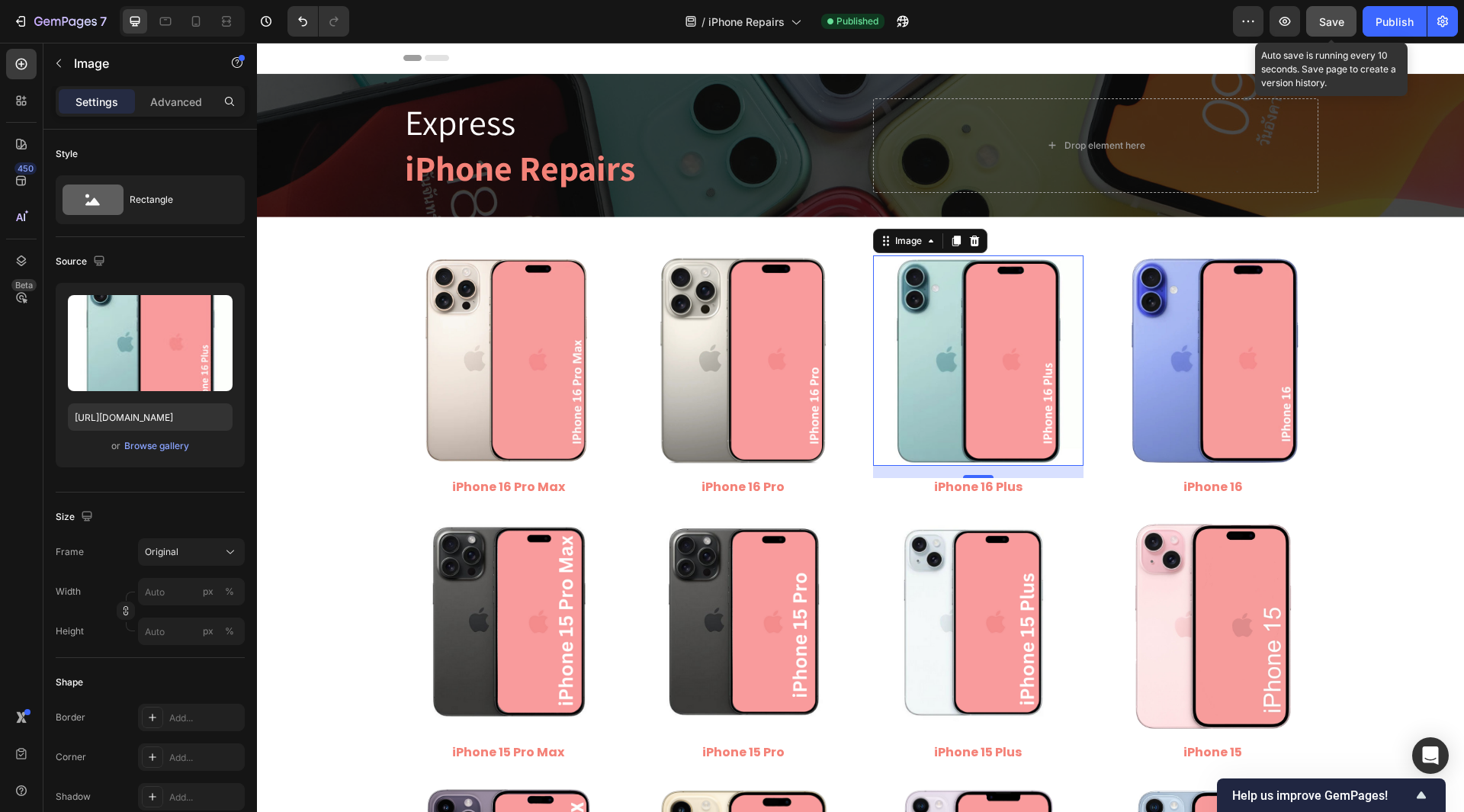
click at [1348, 19] on button "Save" at bounding box center [1332, 21] width 51 height 30
click at [1396, 24] on div "Publish" at bounding box center [1395, 21] width 38 height 16
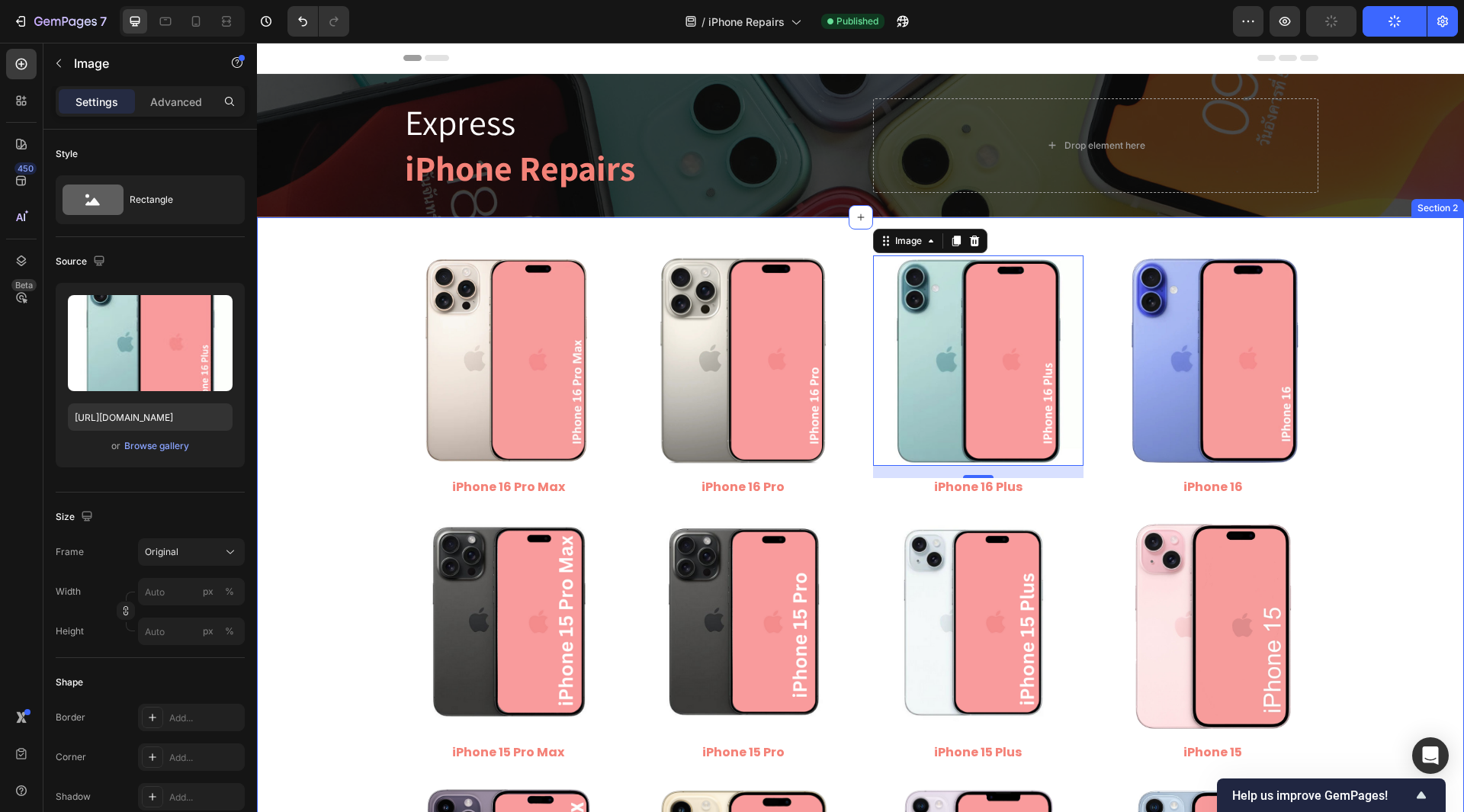
scroll to position [228, 0]
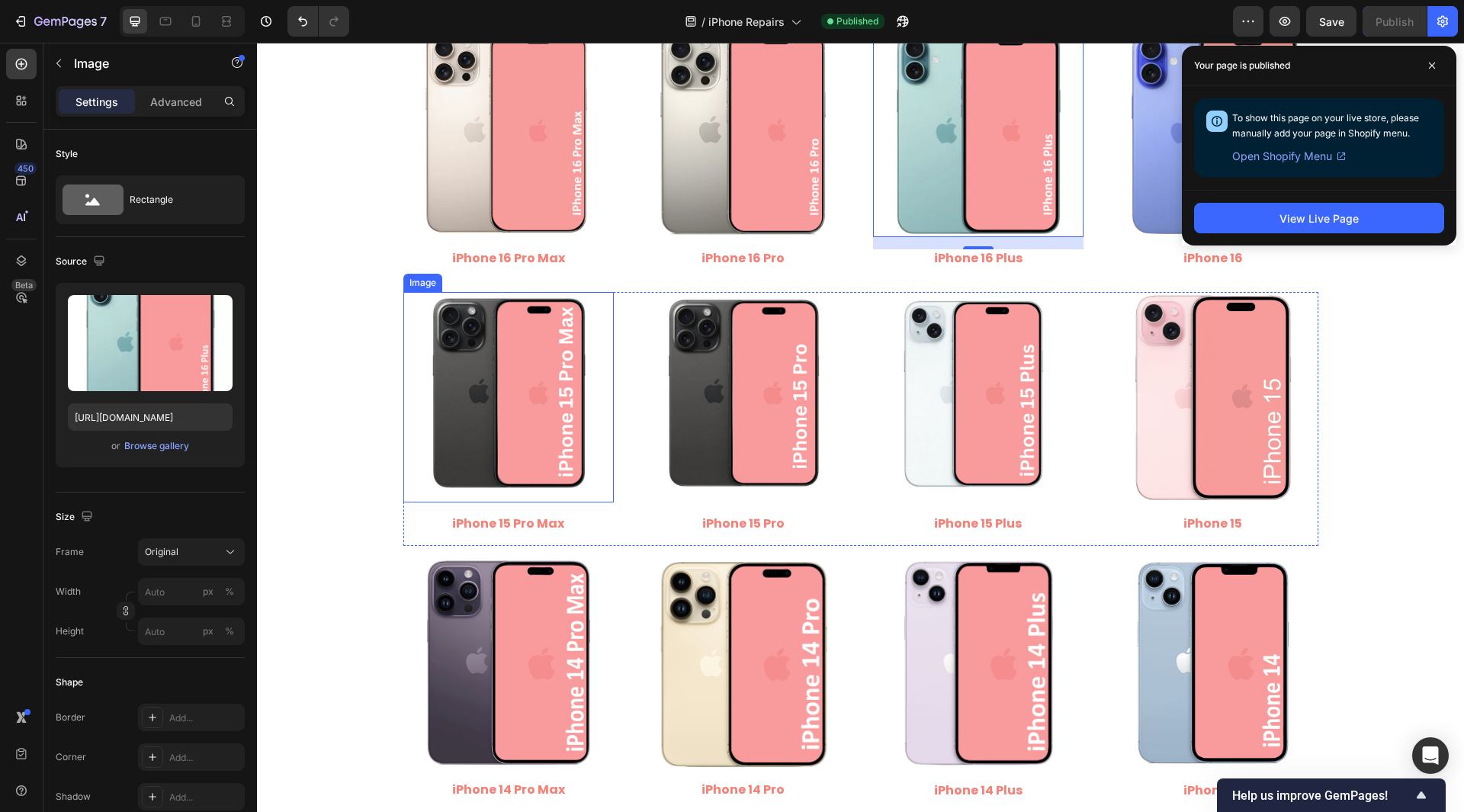
click at [550, 415] on img at bounding box center [508, 397] width 211 height 211
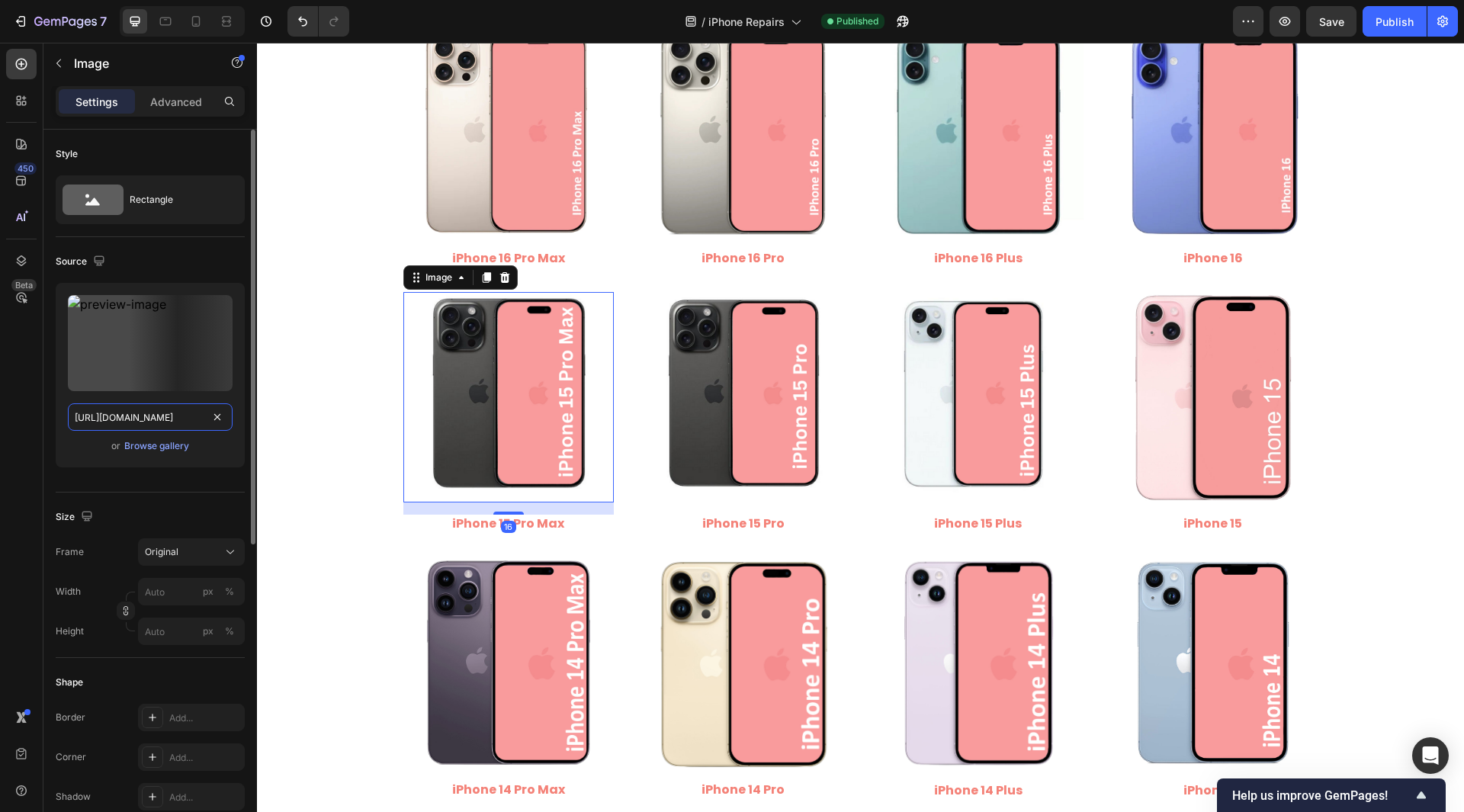
click at [190, 416] on input "[URL][DOMAIN_NAME]" at bounding box center [149, 417] width 164 height 28
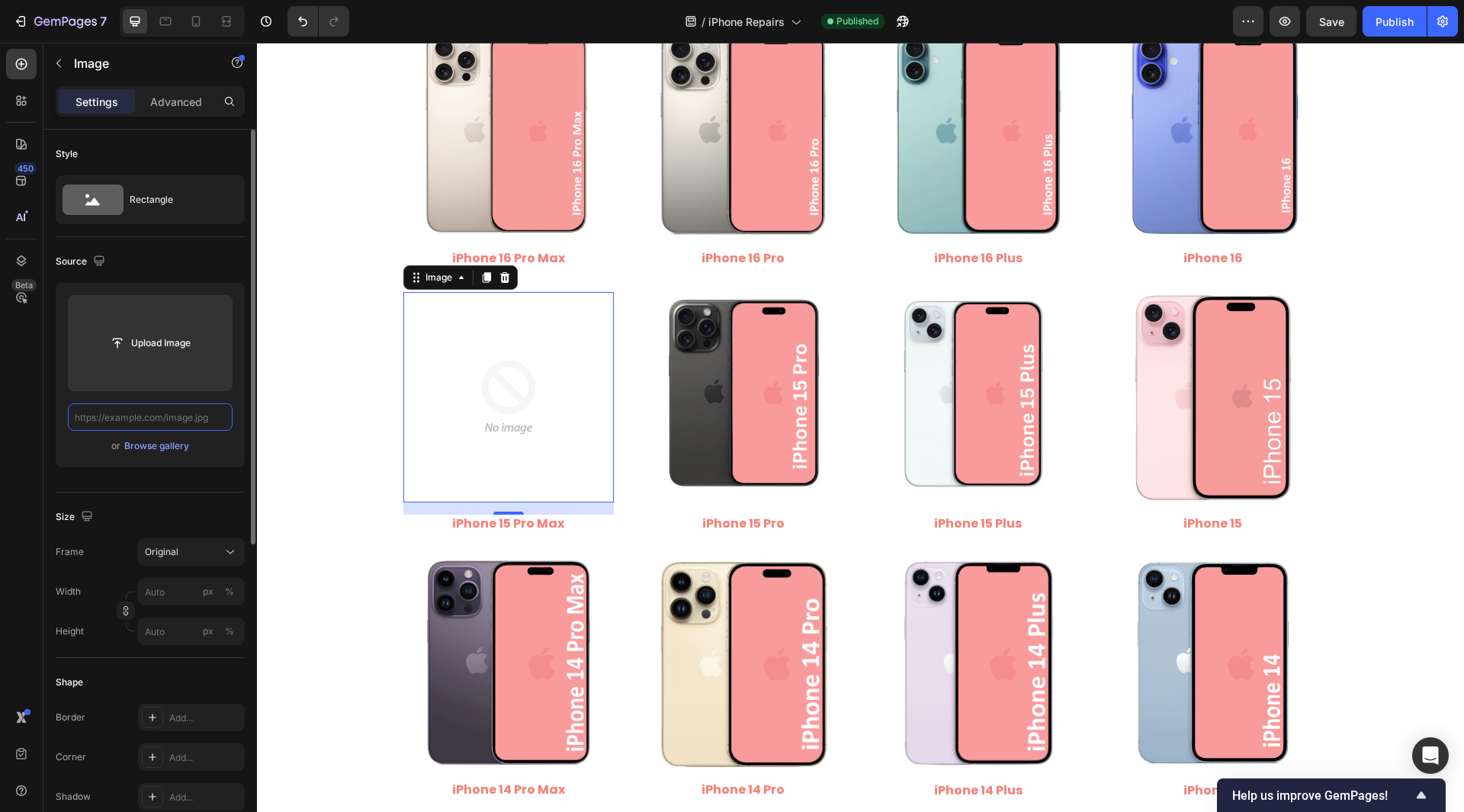
scroll to position [0, 0]
click at [164, 418] on input "text" at bounding box center [149, 417] width 164 height 28
paste input "[URL][DOMAIN_NAME]"
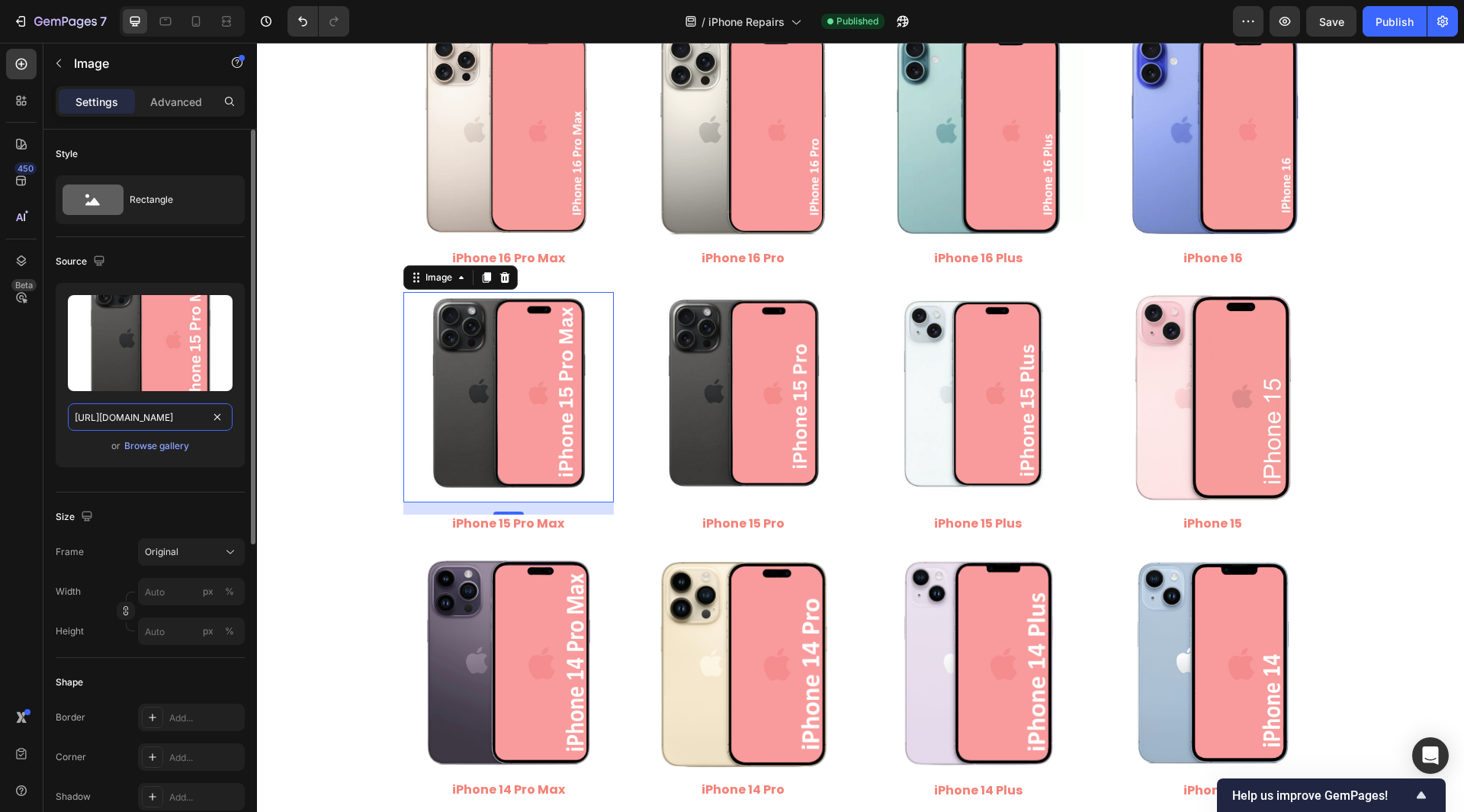
drag, startPoint x: 137, startPoint y: 418, endPoint x: 204, endPoint y: 418, distance: 67.0
click at [204, 418] on input "[URL][DOMAIN_NAME]" at bounding box center [149, 417] width 164 height 28
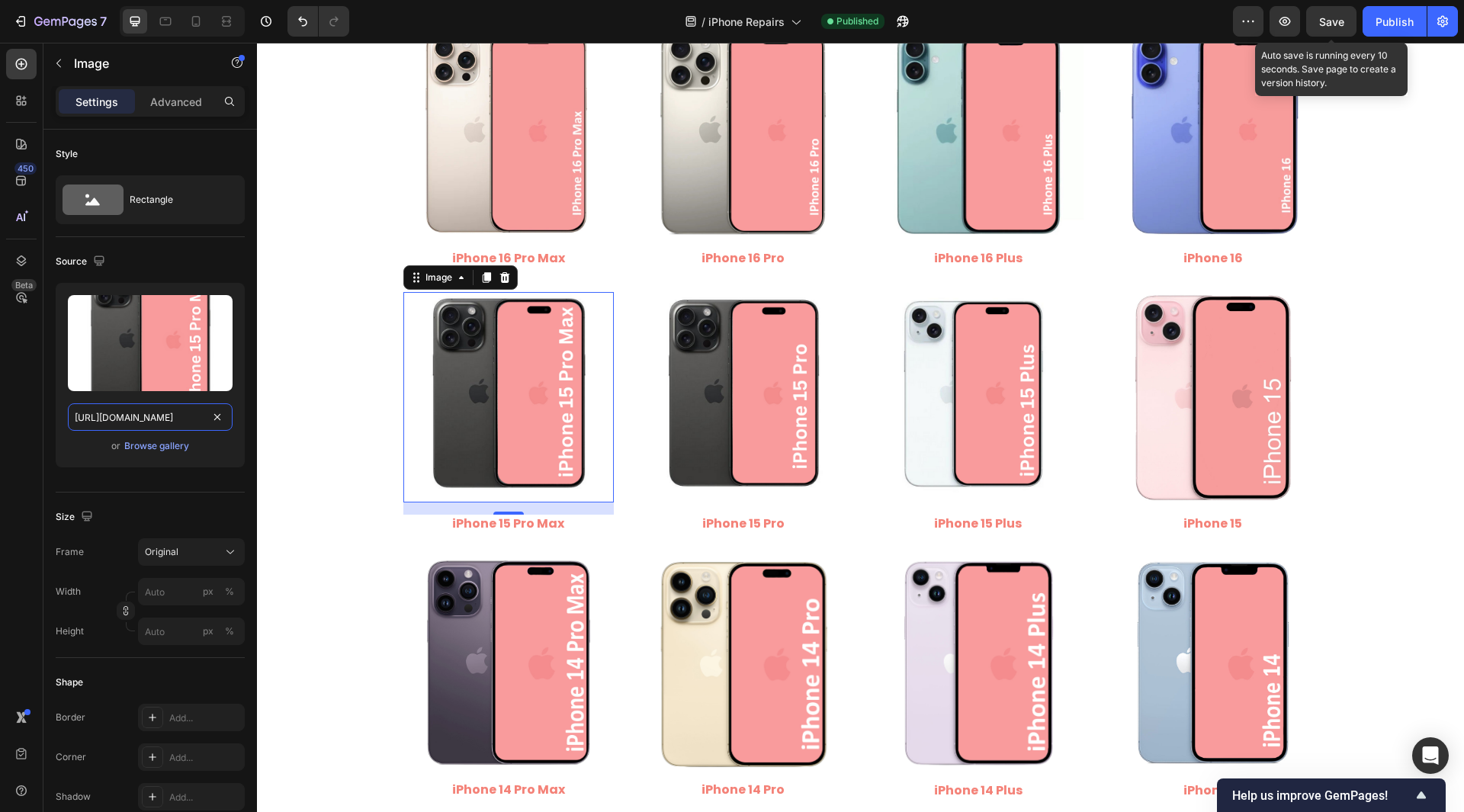
type input "[URL][DOMAIN_NAME]"
click at [1333, 23] on span "Save" at bounding box center [1332, 21] width 25 height 13
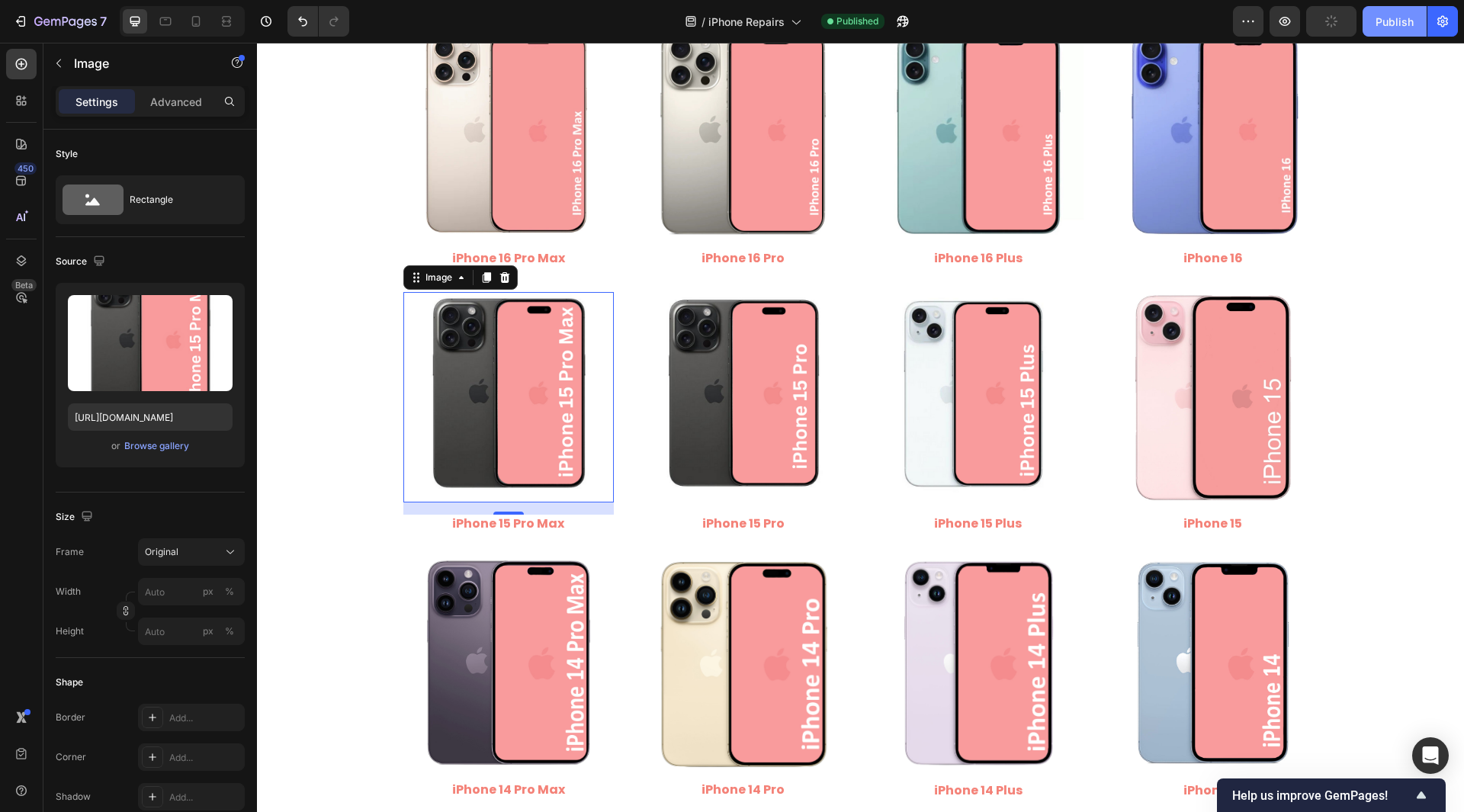
click at [1398, 28] on div "Publish" at bounding box center [1395, 21] width 38 height 16
click at [154, 418] on input "[URL][DOMAIN_NAME]" at bounding box center [149, 417] width 164 height 28
click at [1347, 17] on button "Save" at bounding box center [1332, 21] width 51 height 30
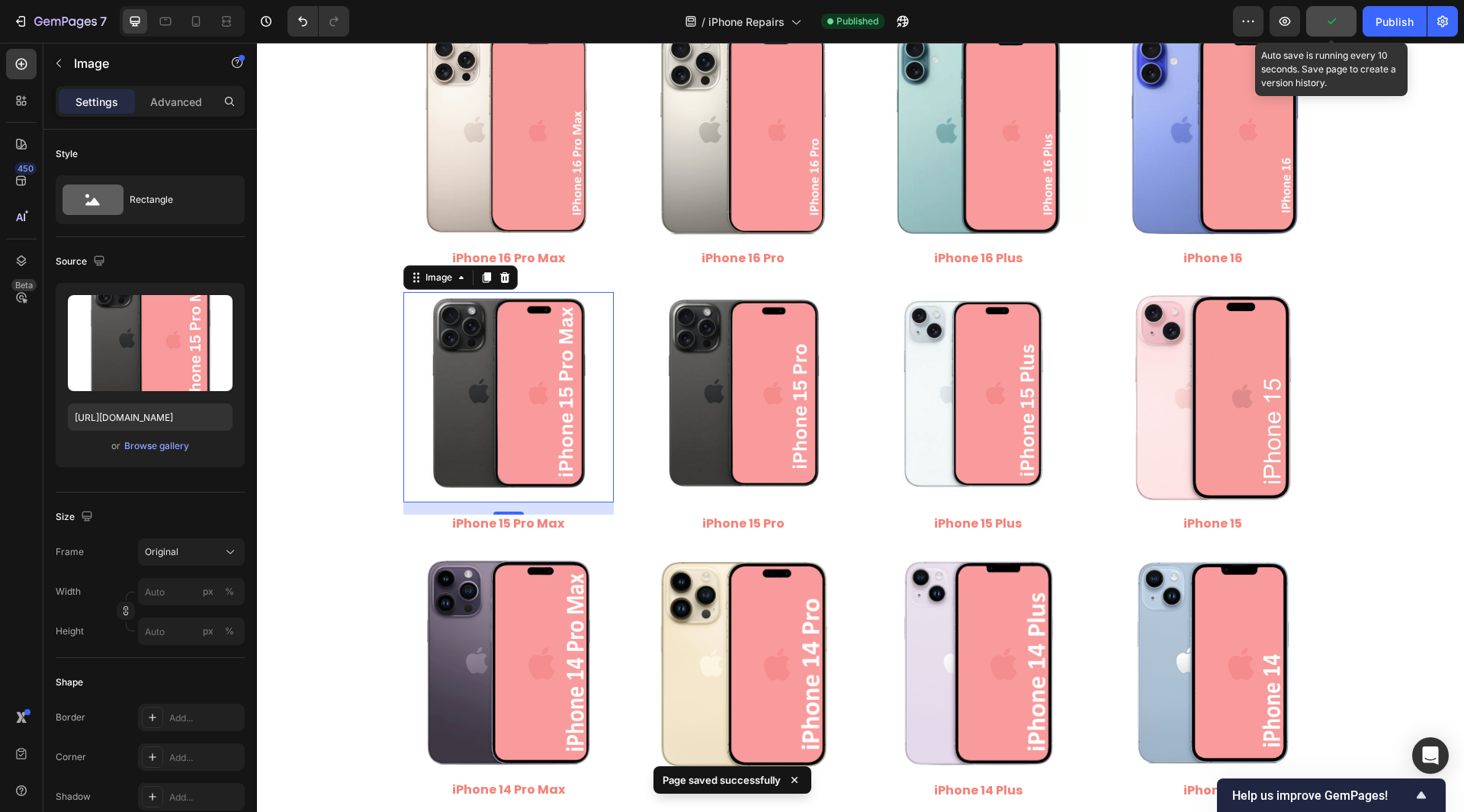
scroll to position [0, 0]
click at [1385, 23] on div "Publish" at bounding box center [1395, 21] width 38 height 16
